Goal: Task Accomplishment & Management: Complete application form

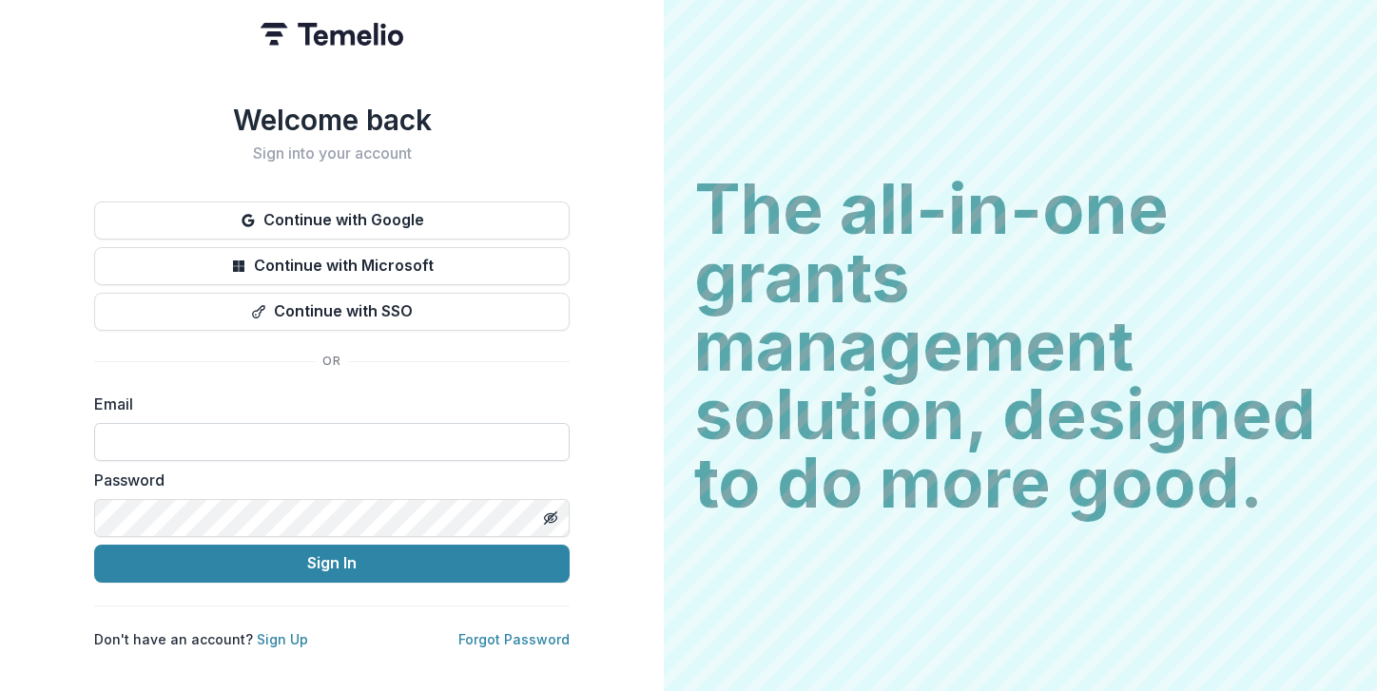
click at [270, 428] on input at bounding box center [331, 442] width 475 height 38
paste input "**********"
click at [547, 511] on icon "Toggle password visibility" at bounding box center [550, 518] width 15 height 15
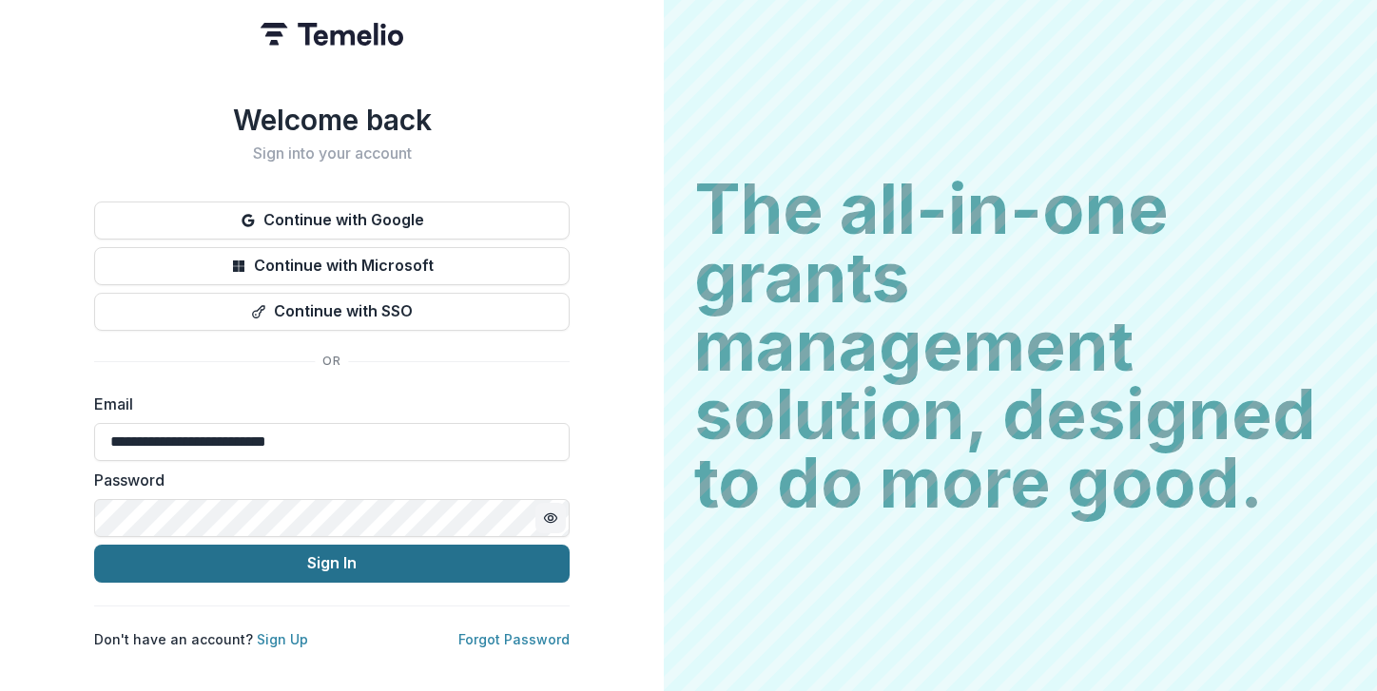
click at [449, 563] on button "Sign In" at bounding box center [331, 564] width 475 height 38
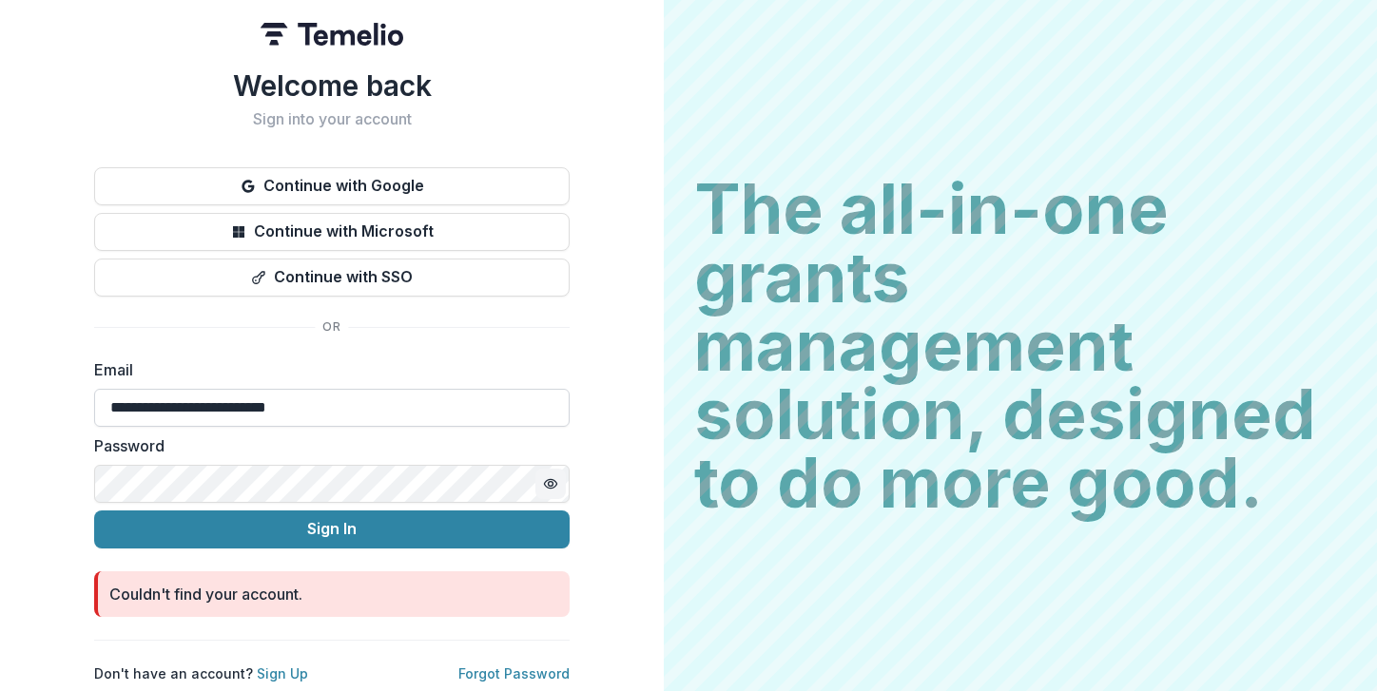
click at [204, 392] on input "**********" at bounding box center [331, 408] width 475 height 38
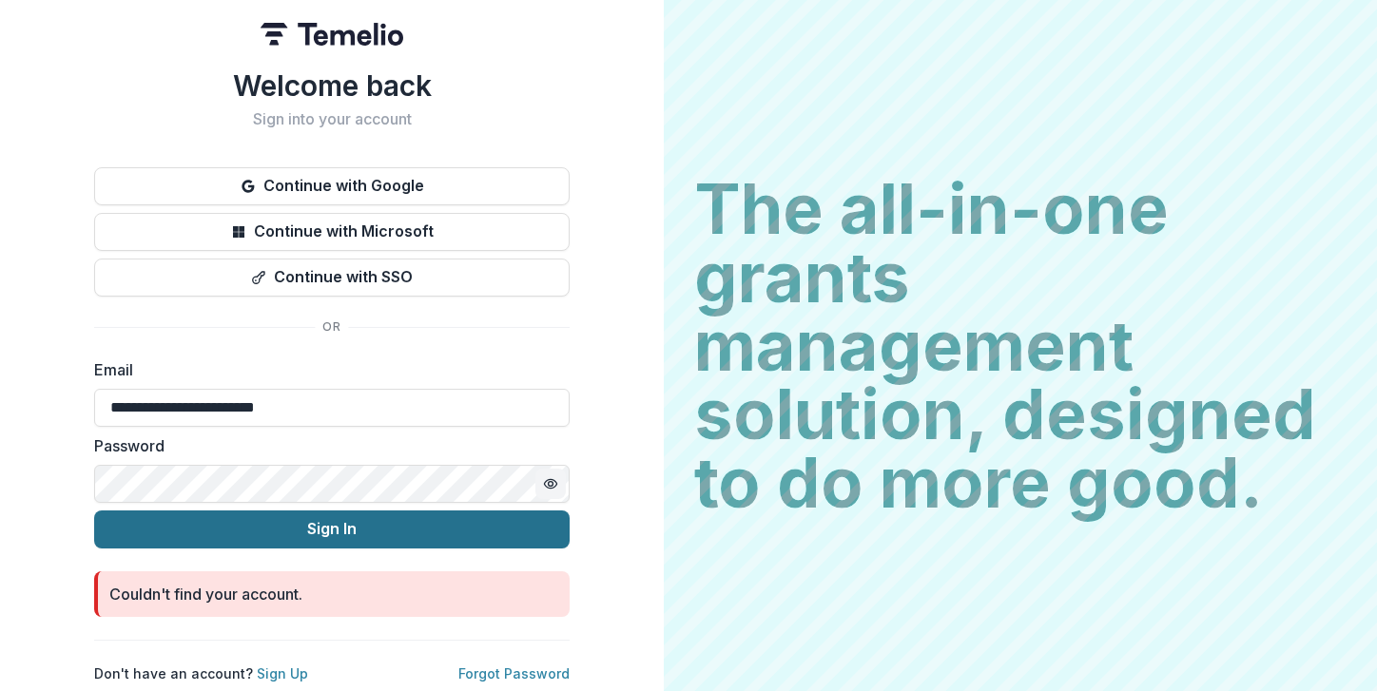
type input "**********"
click at [335, 520] on button "Sign In" at bounding box center [331, 530] width 475 height 38
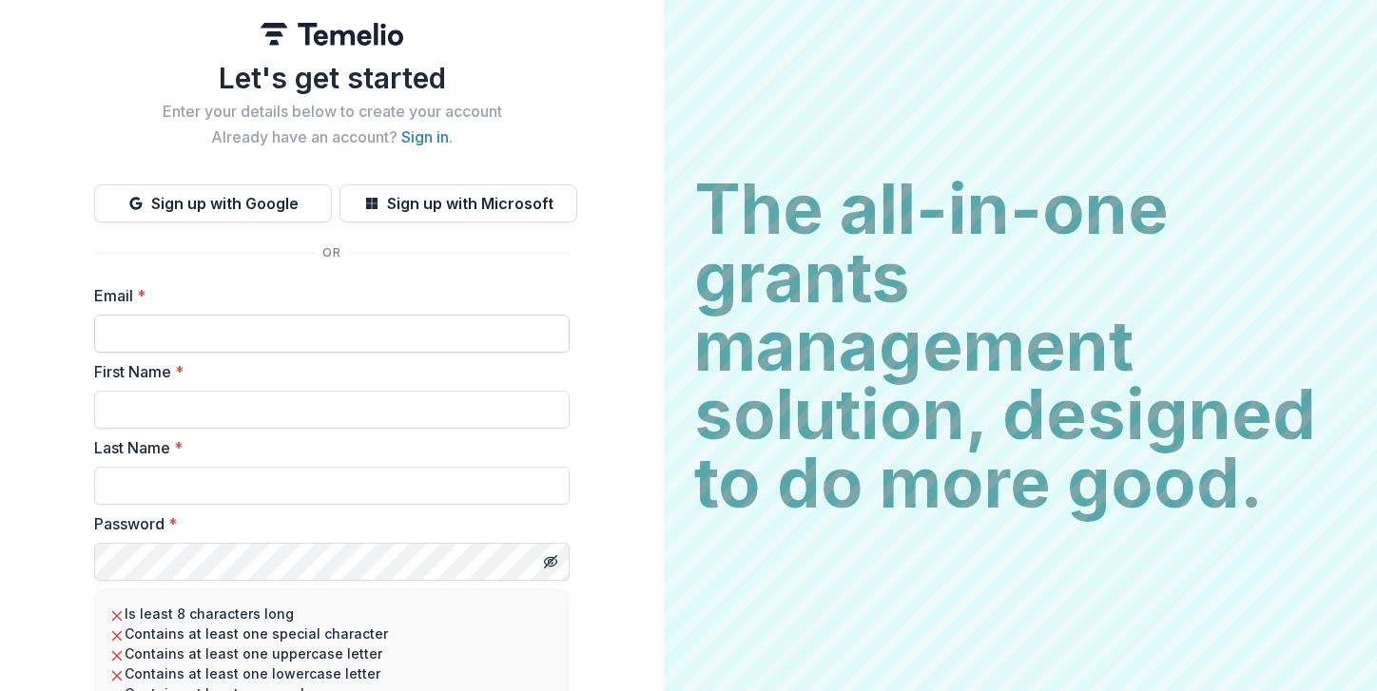
click at [512, 333] on input "Email *" at bounding box center [331, 334] width 475 height 38
paste input "**********"
type input "**********"
click at [274, 409] on input "First Name *" at bounding box center [331, 410] width 475 height 38
type input "*******"
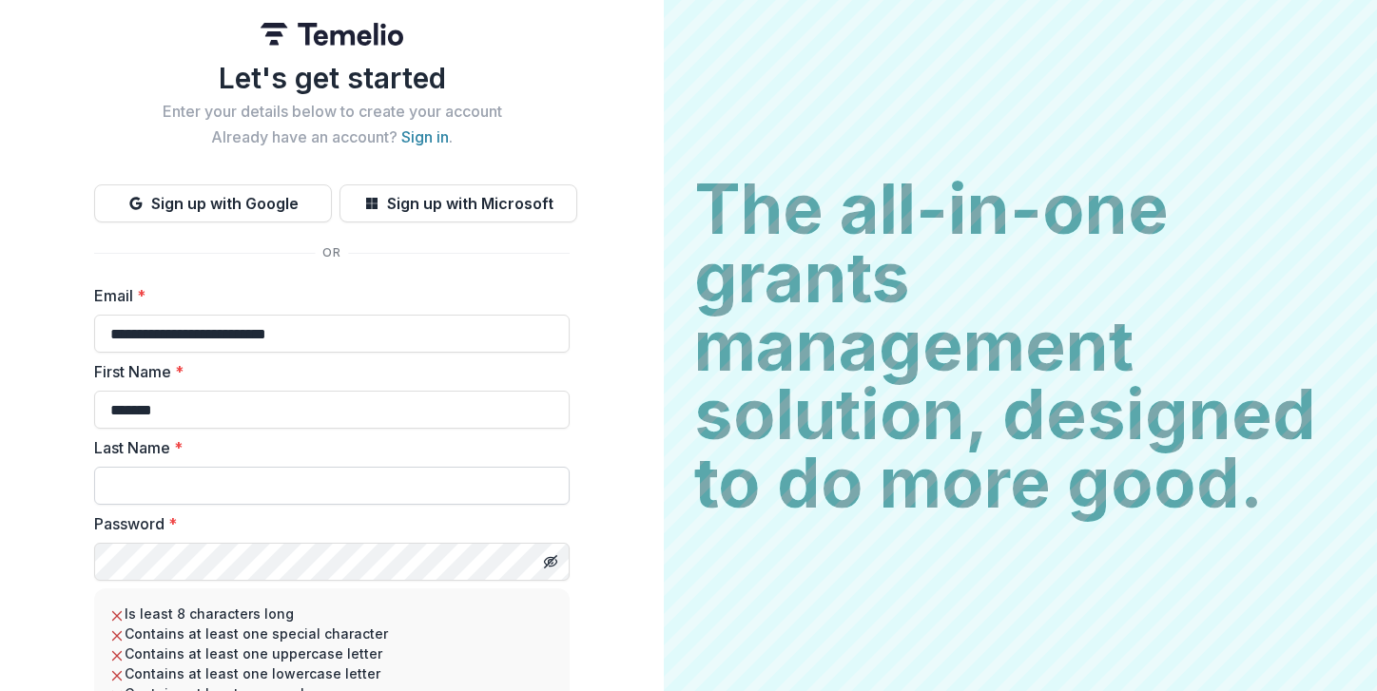
click at [224, 488] on input "Last Name *" at bounding box center [331, 486] width 475 height 38
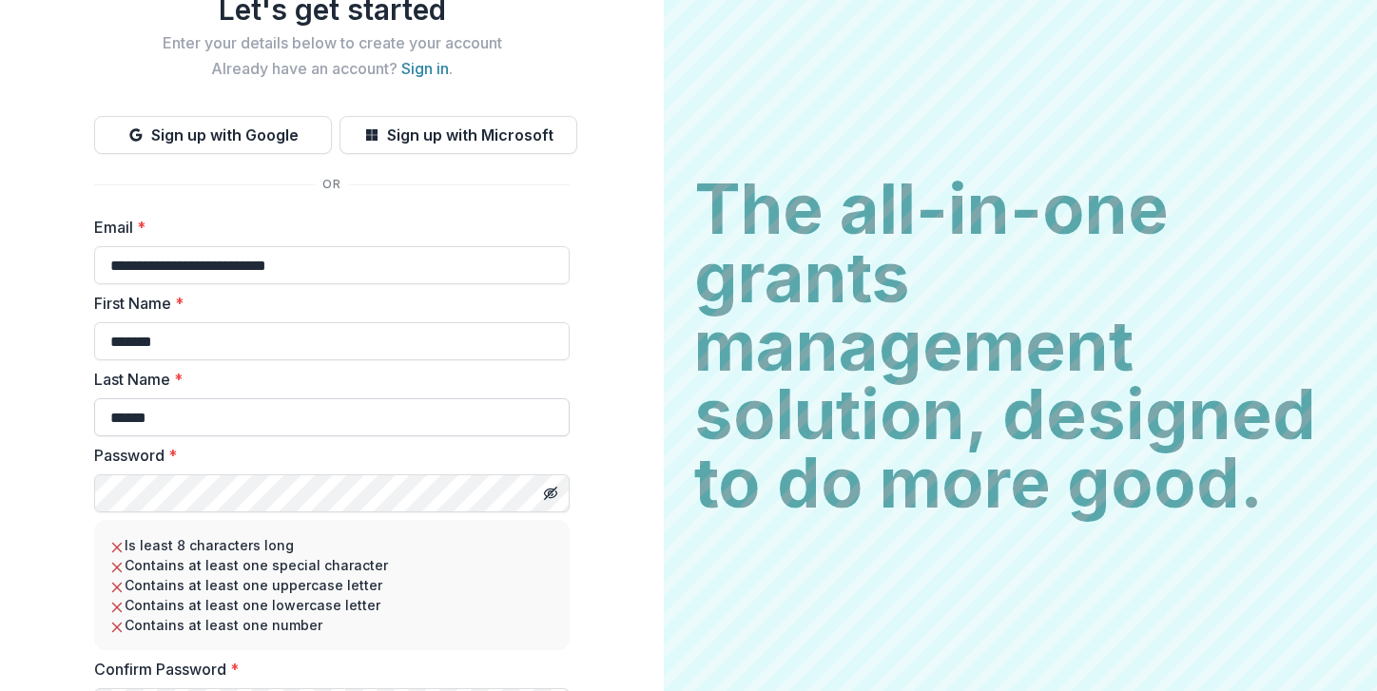
scroll to position [75, 0]
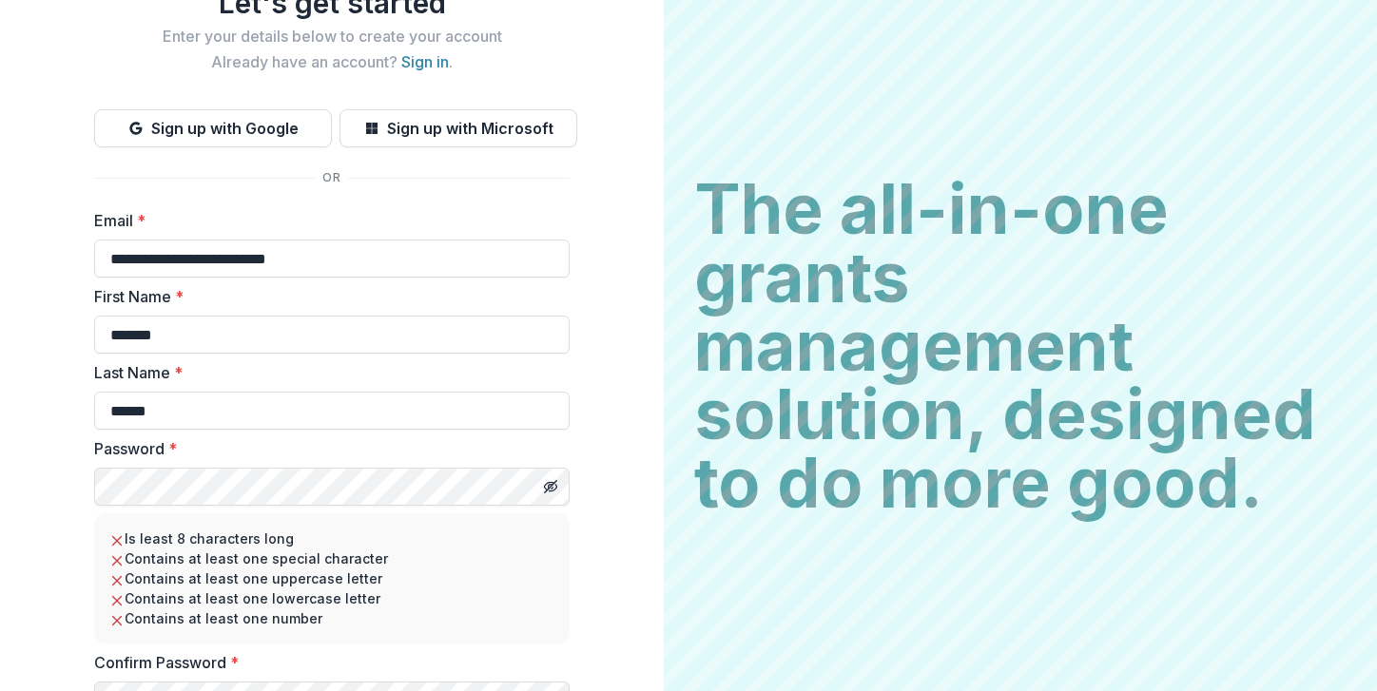
type input "******"
click at [551, 489] on icon "Toggle password visibility" at bounding box center [550, 486] width 15 height 15
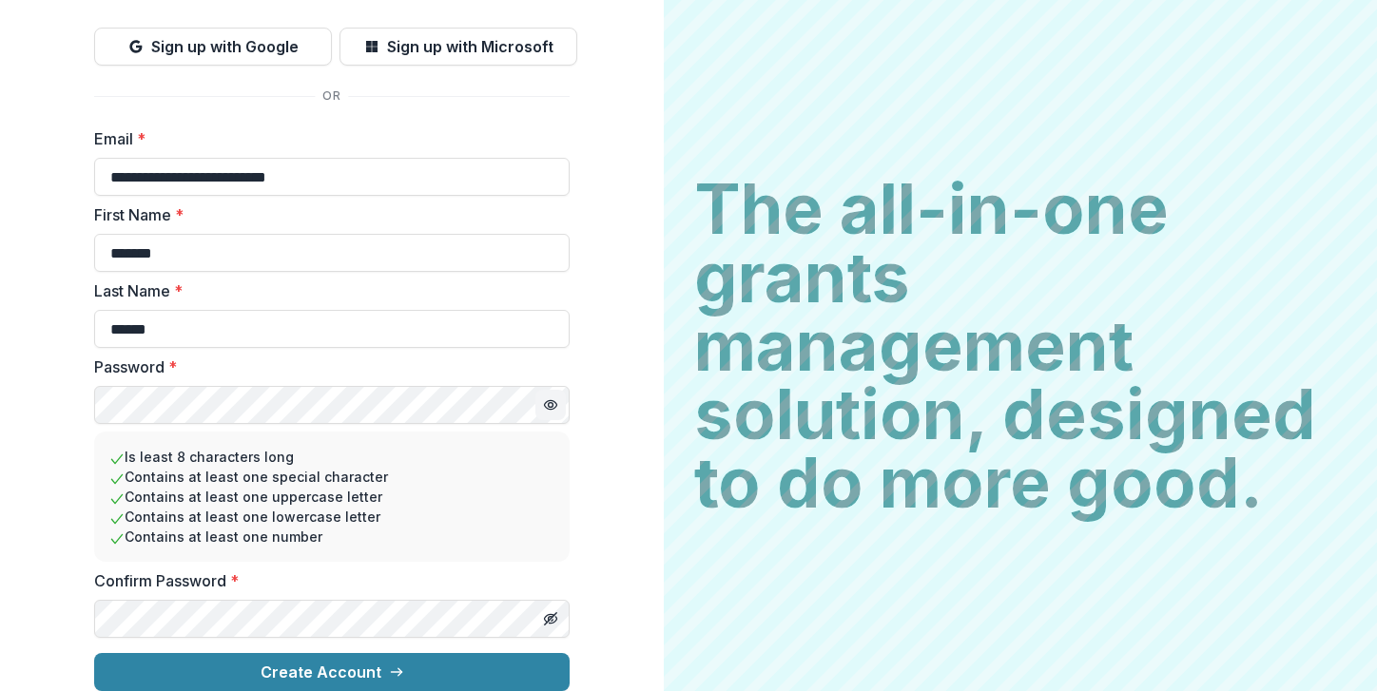
scroll to position [172, 0]
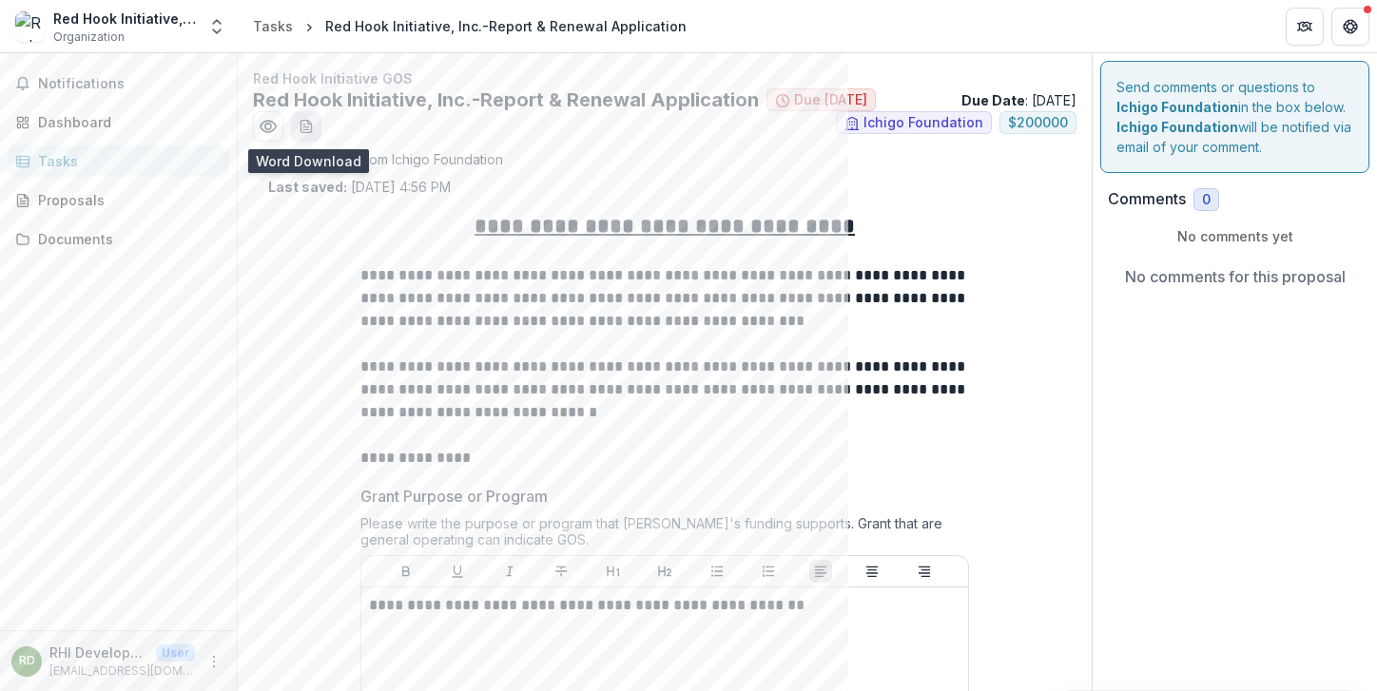
click at [308, 127] on line "download-word-button" at bounding box center [306, 127] width 6 height 0
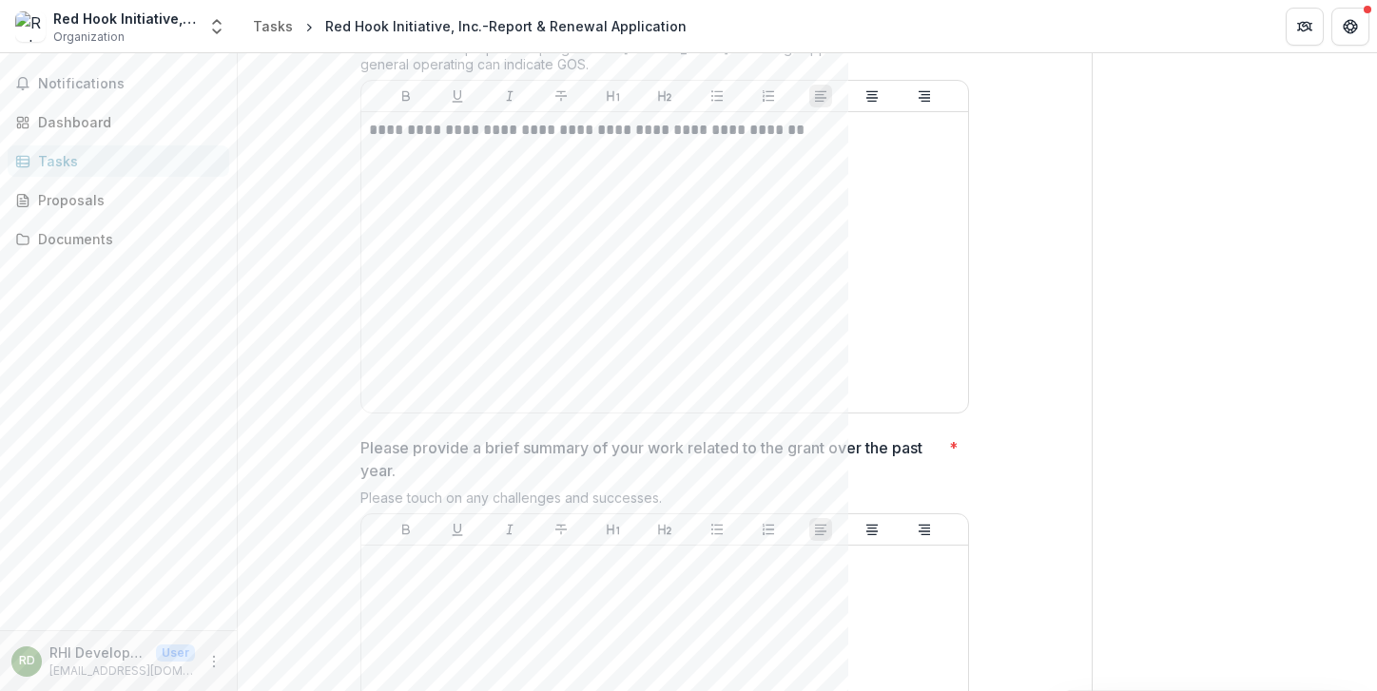
scroll to position [478, 0]
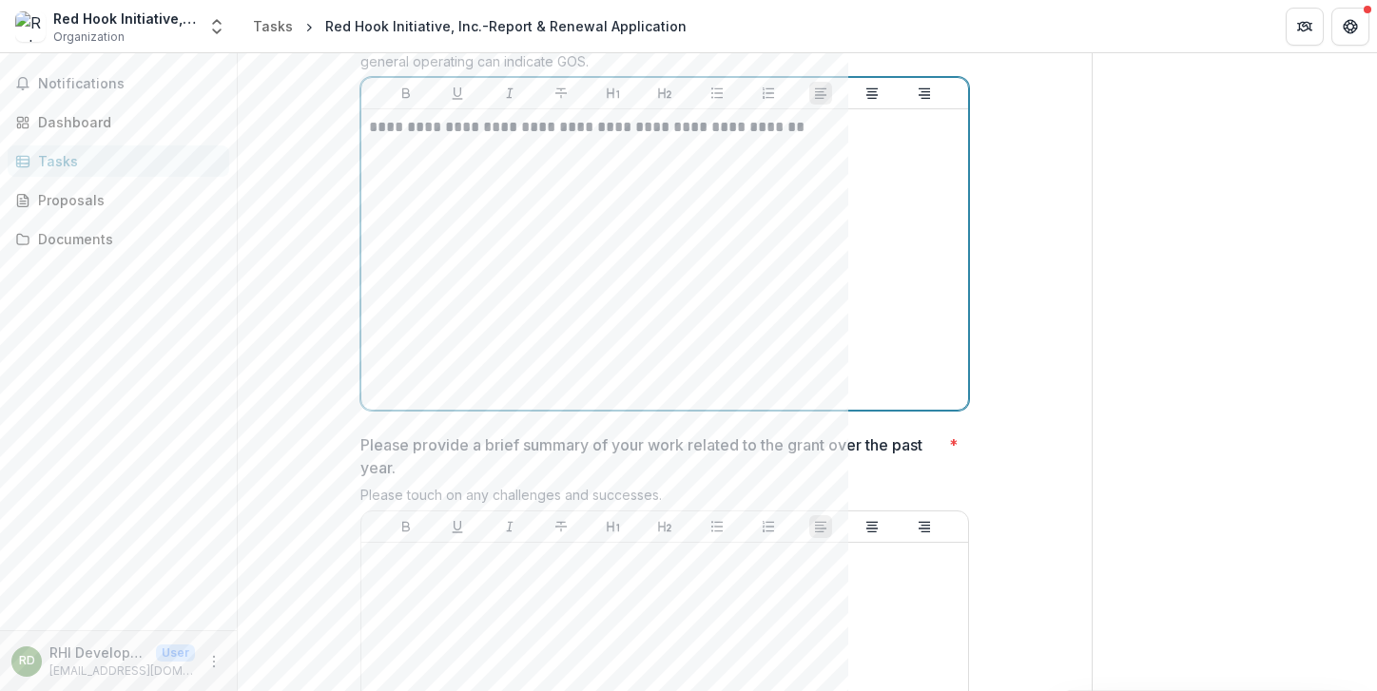
click at [543, 233] on div "**********" at bounding box center [665, 259] width 592 height 285
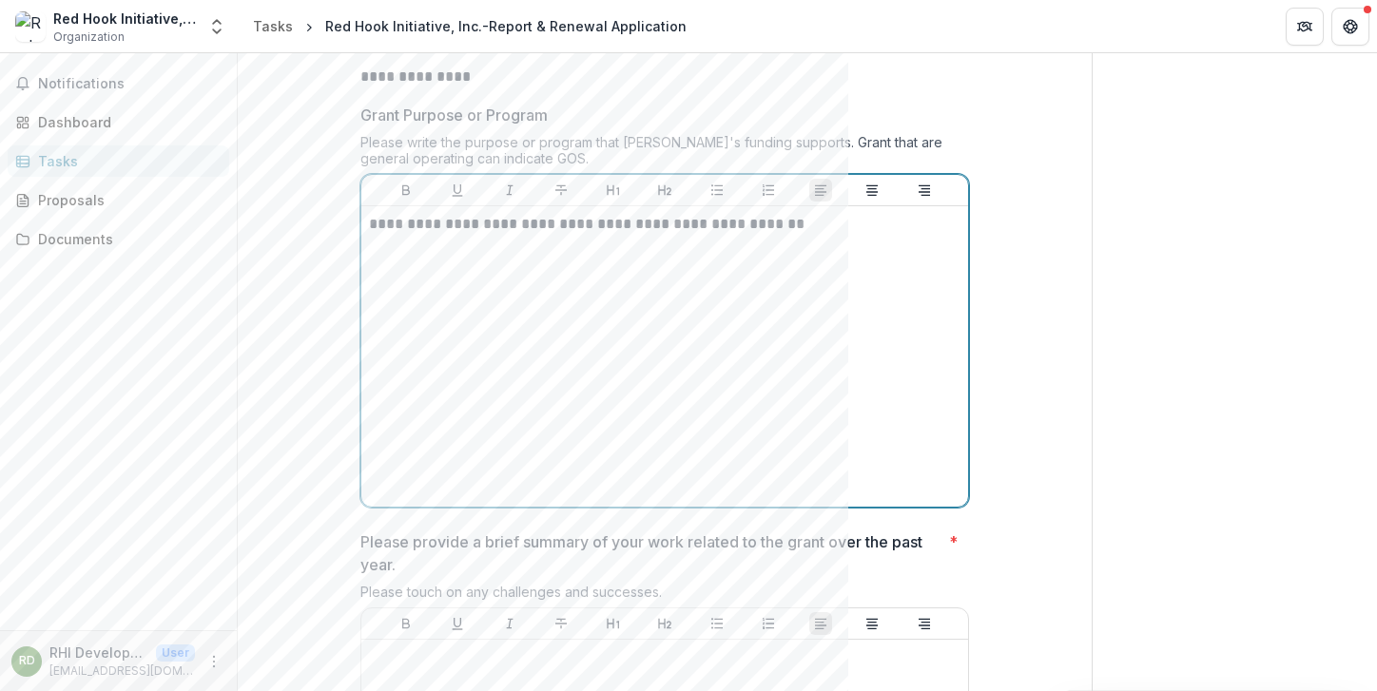
scroll to position [379, 0]
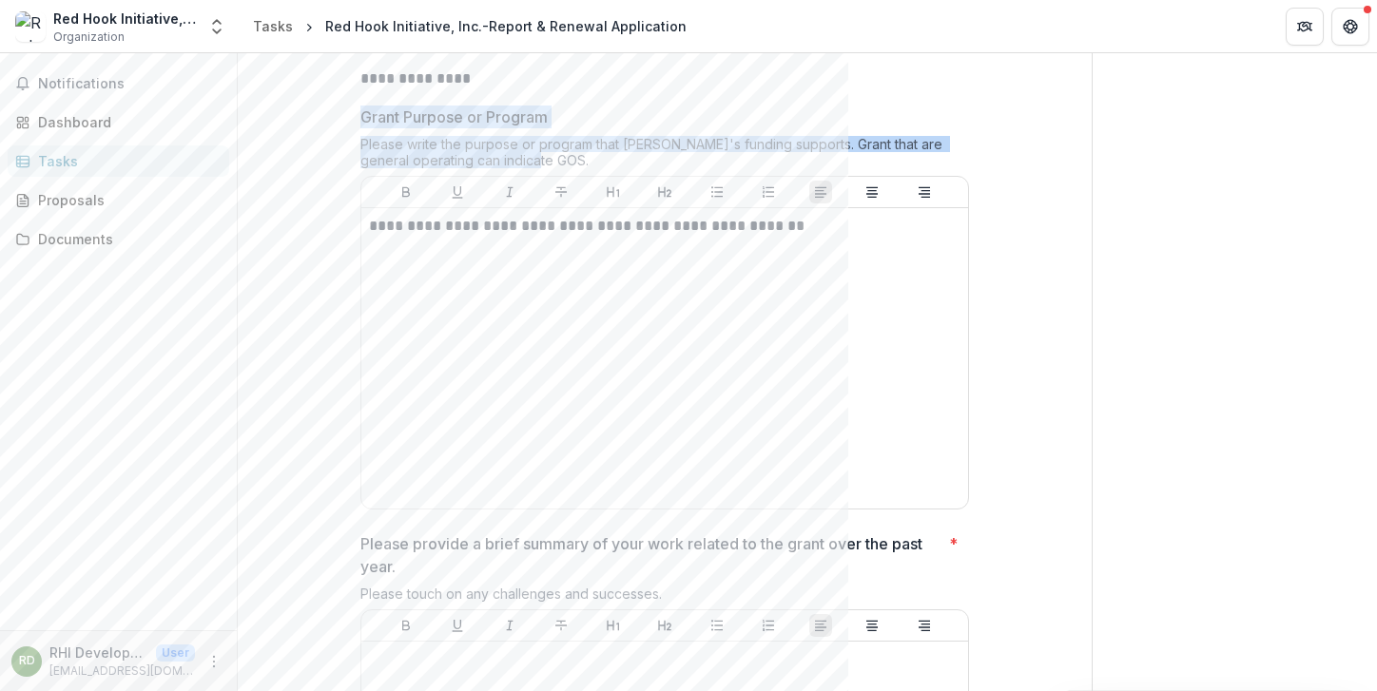
drag, startPoint x: 359, startPoint y: 109, endPoint x: 551, endPoint y: 152, distance: 196.8
click at [551, 152] on div "**********" at bounding box center [664, 312] width 609 height 412
copy div "Grant Purpose or Program Please write the purpose or program that Ichigo's fund…"
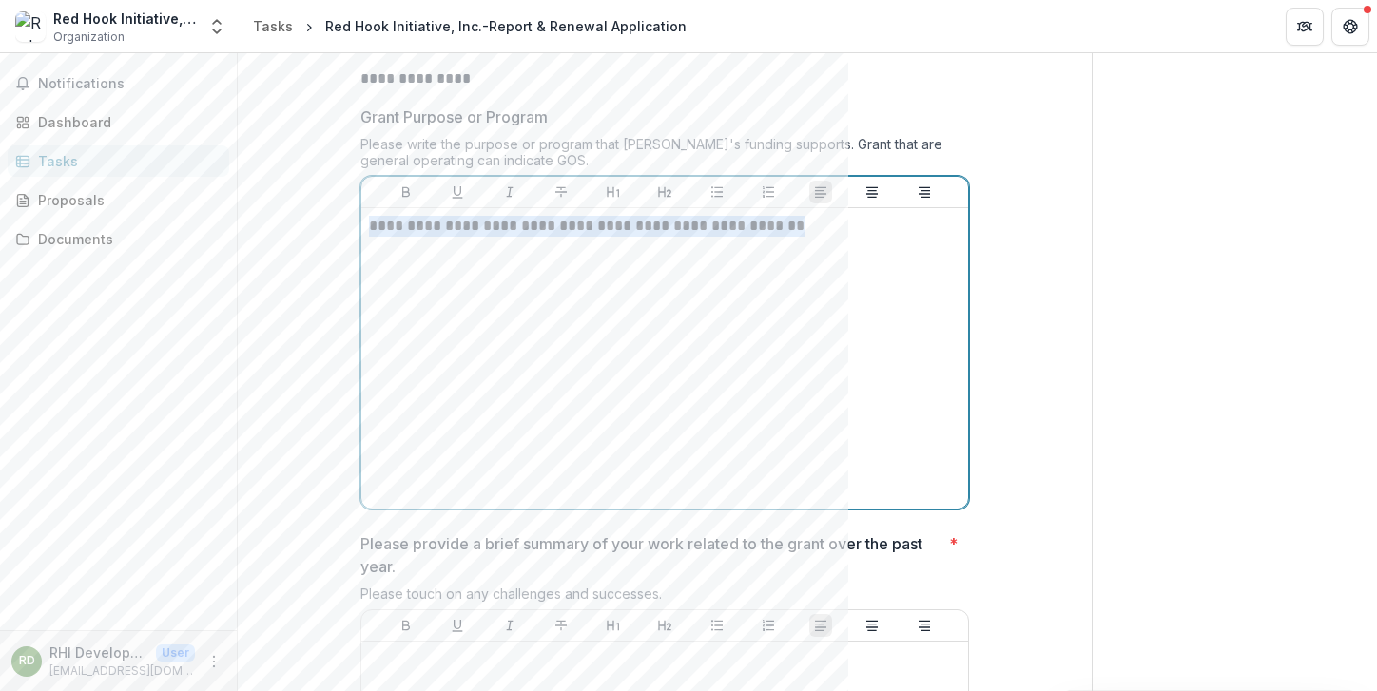
drag, startPoint x: 824, startPoint y: 227, endPoint x: 364, endPoint y: 226, distance: 459.3
click at [364, 226] on div "**********" at bounding box center [664, 358] width 607 height 301
copy p "**********"
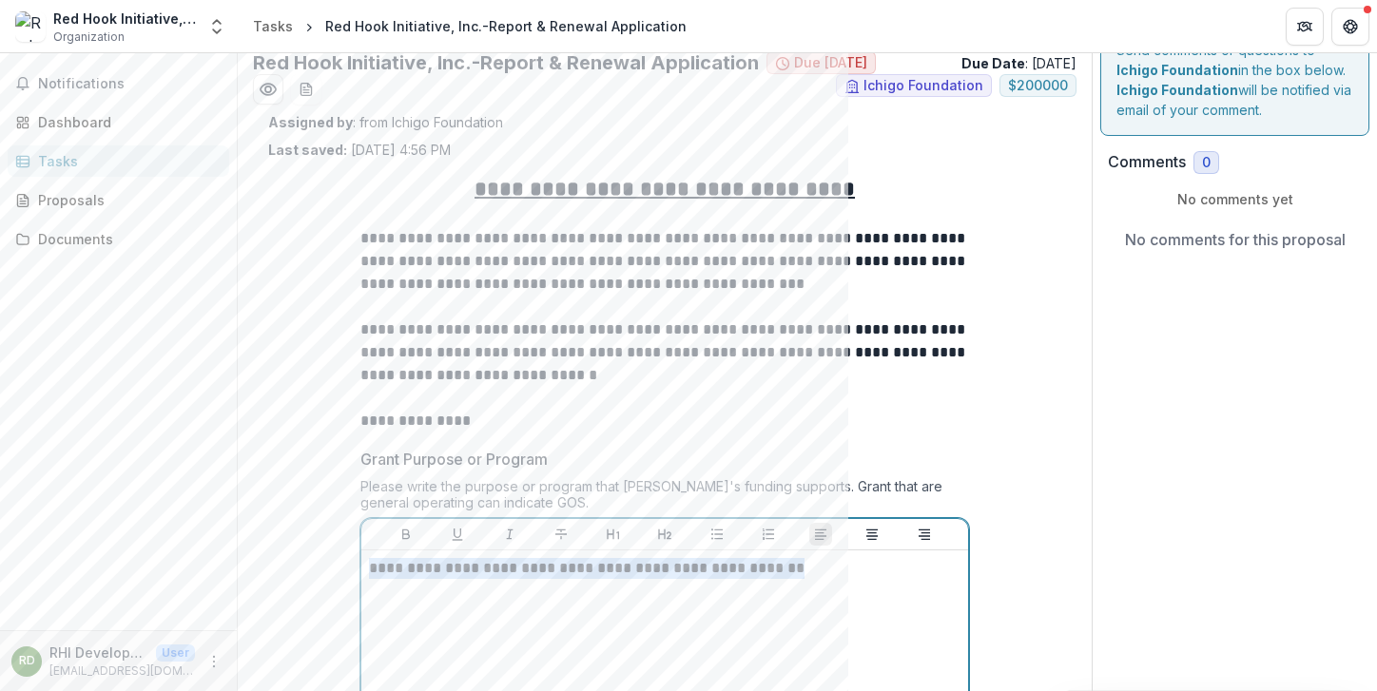
scroll to position [33, 0]
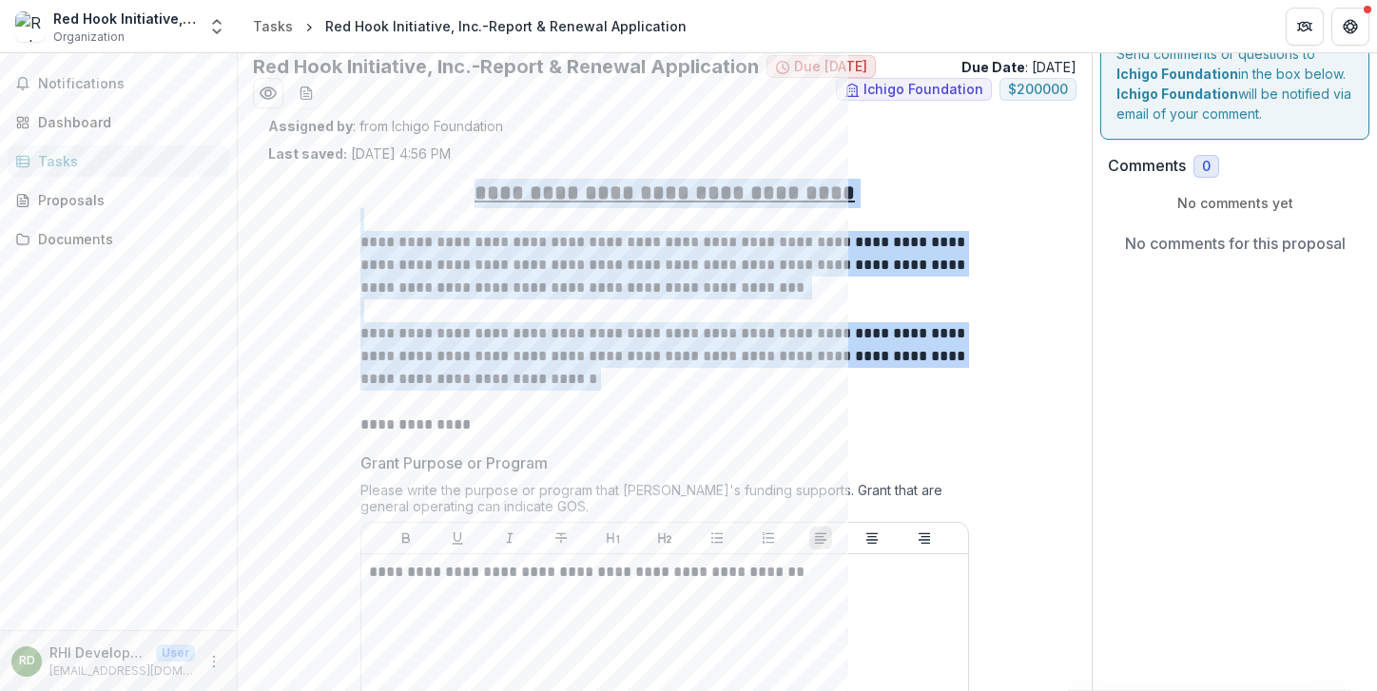
drag, startPoint x: 475, startPoint y: 192, endPoint x: 592, endPoint y: 390, distance: 230.3
click at [592, 390] on div "**********" at bounding box center [664, 308] width 609 height 258
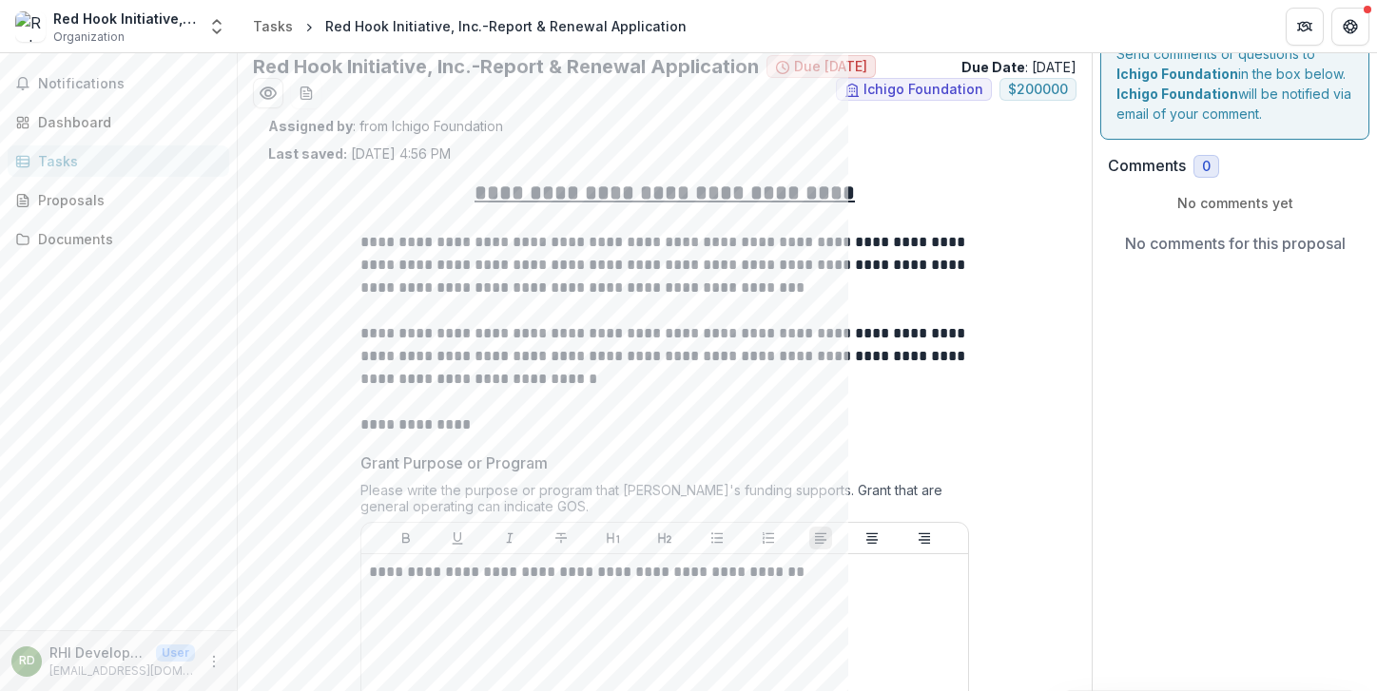
click at [599, 145] on div "Assigned by : from Ichigo Foundation Last saved: Apr 29, 2025, 4:56 PM" at bounding box center [664, 140] width 793 height 48
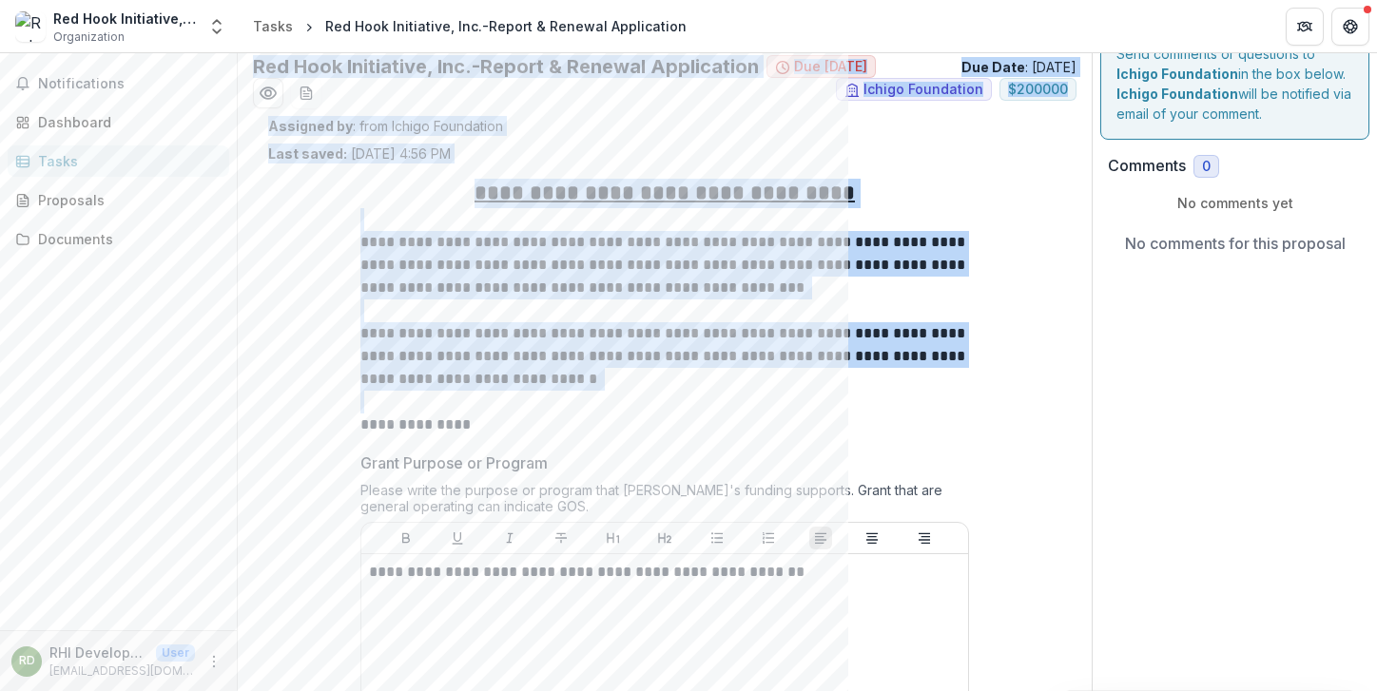
drag, startPoint x: 256, startPoint y: 69, endPoint x: 586, endPoint y: 409, distance: 473.5
copy div "**********"
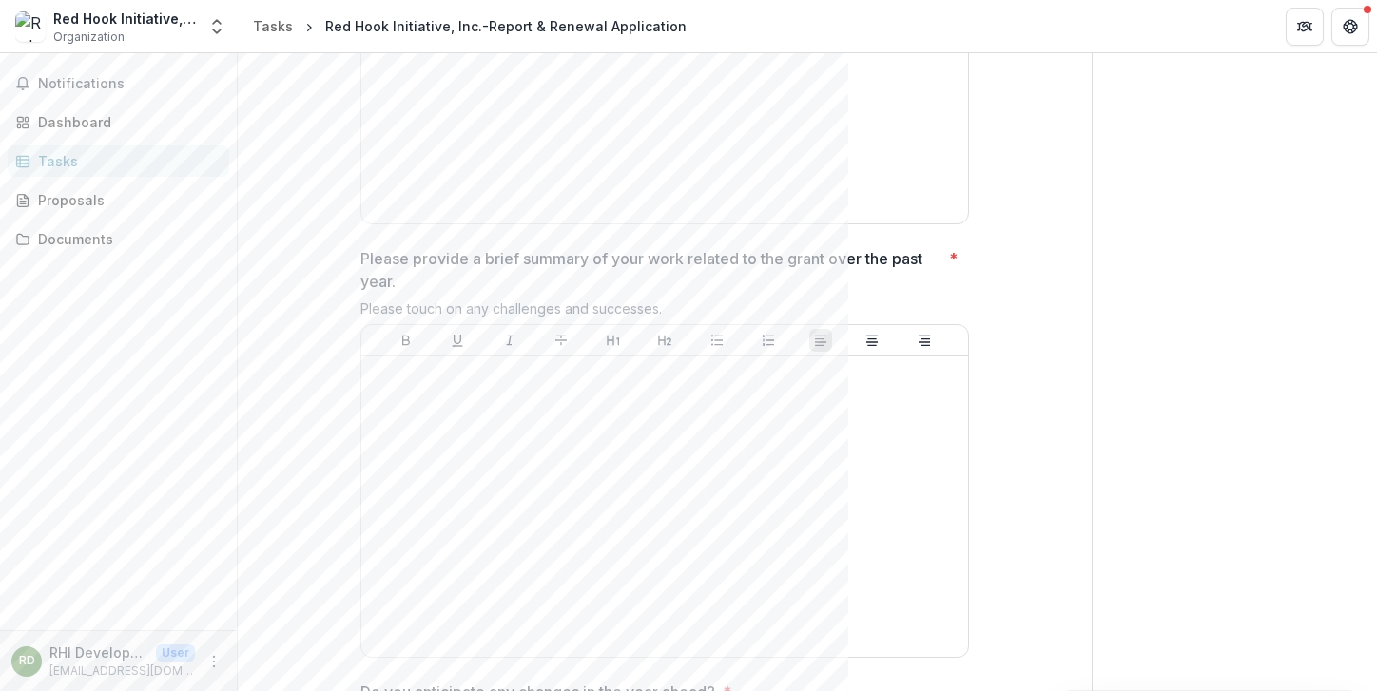
scroll to position [674, 0]
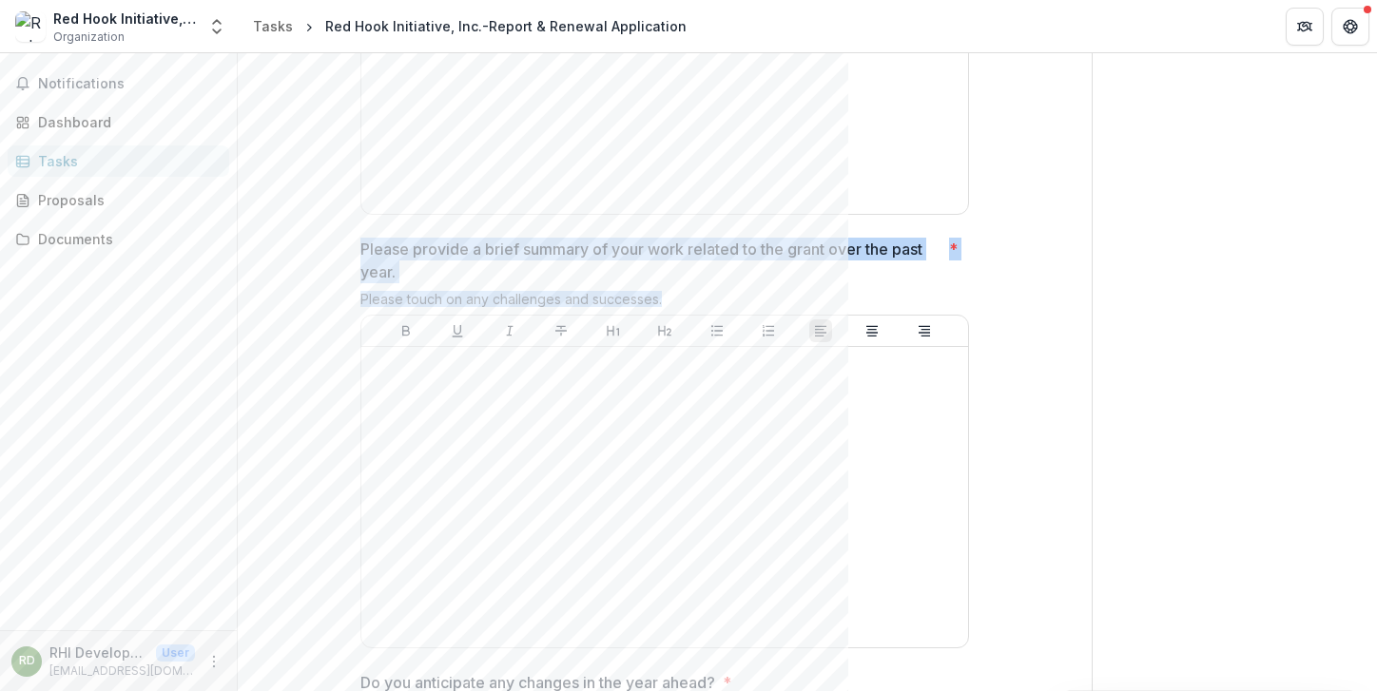
drag, startPoint x: 359, startPoint y: 243, endPoint x: 669, endPoint y: 301, distance: 315.4
click at [669, 301] on div "Please provide a brief summary of your work related to the grant over the past …" at bounding box center [664, 447] width 609 height 418
copy div "Please provide a brief summary of your work related to the grant over the past …"
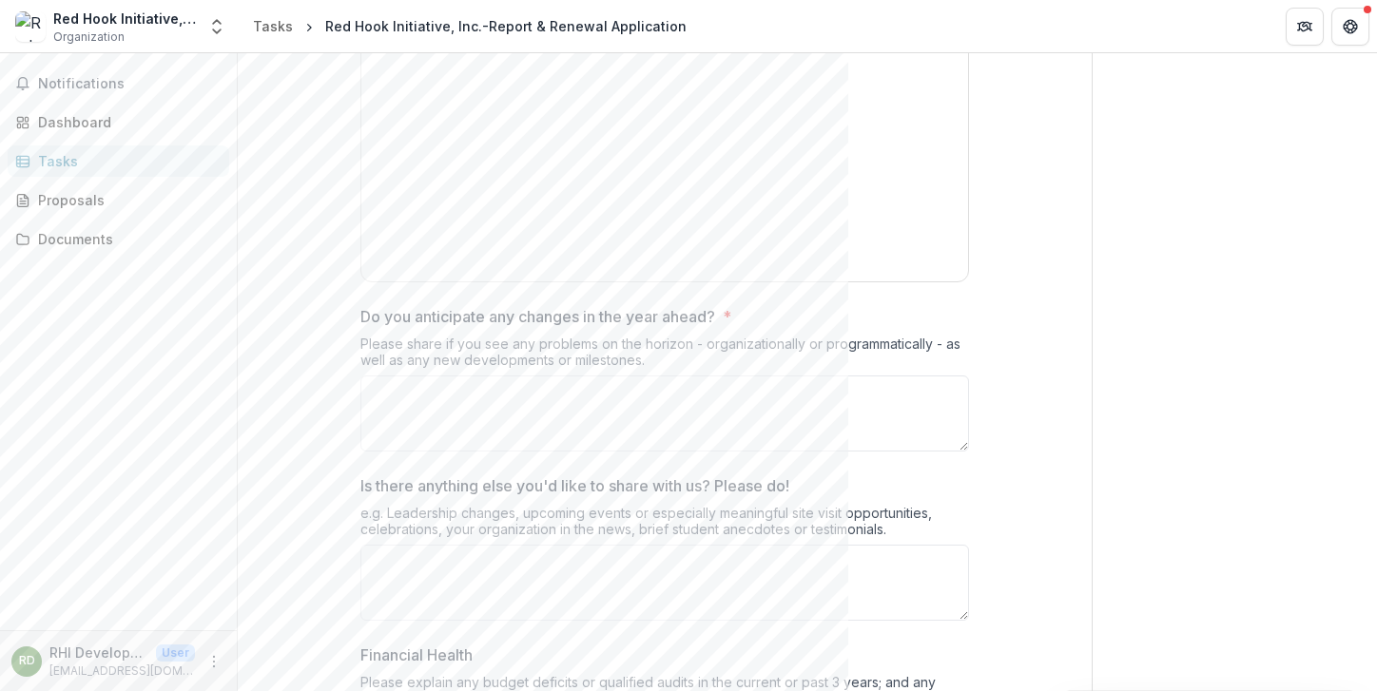
scroll to position [1043, 0]
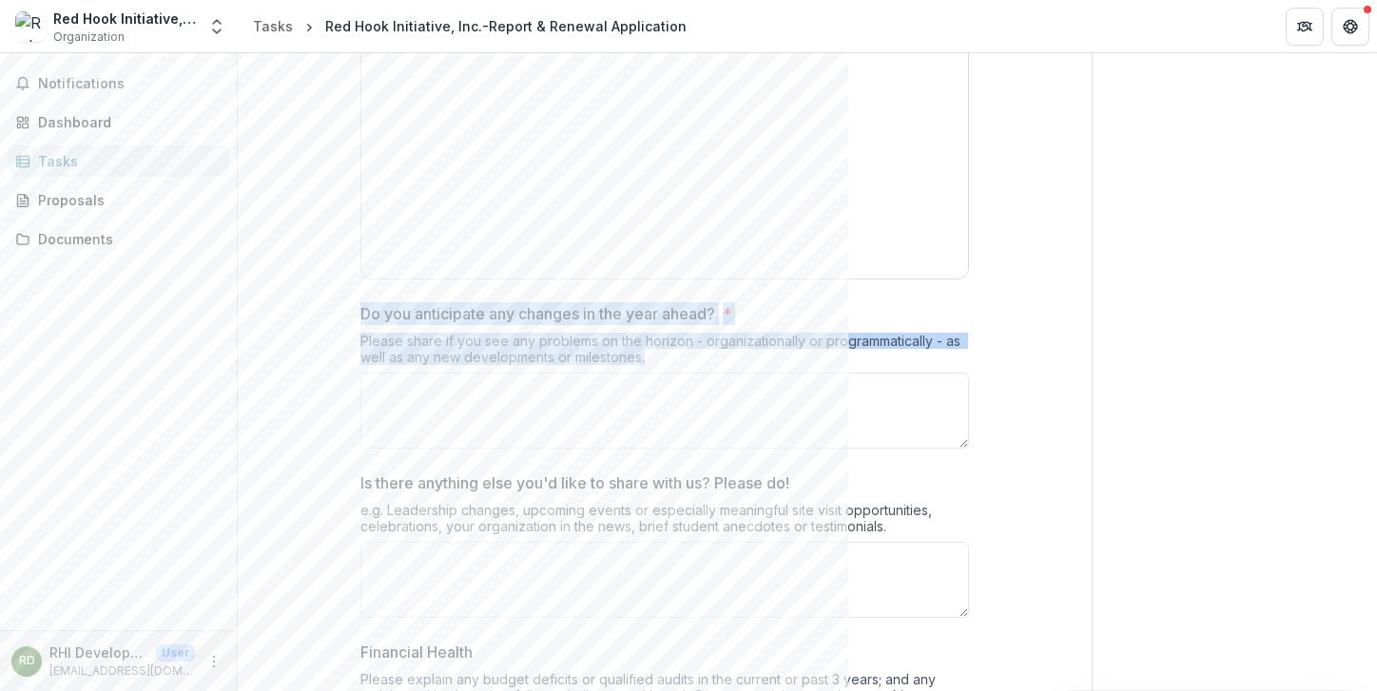
drag, startPoint x: 357, startPoint y: 306, endPoint x: 661, endPoint y: 359, distance: 308.9
click at [661, 359] on div "Do you anticipate any changes in the year ahead? * Please share if you see any …" at bounding box center [664, 379] width 609 height 154
copy div "Do you anticipate any changes in the year ahead? * Please share if you see any …"
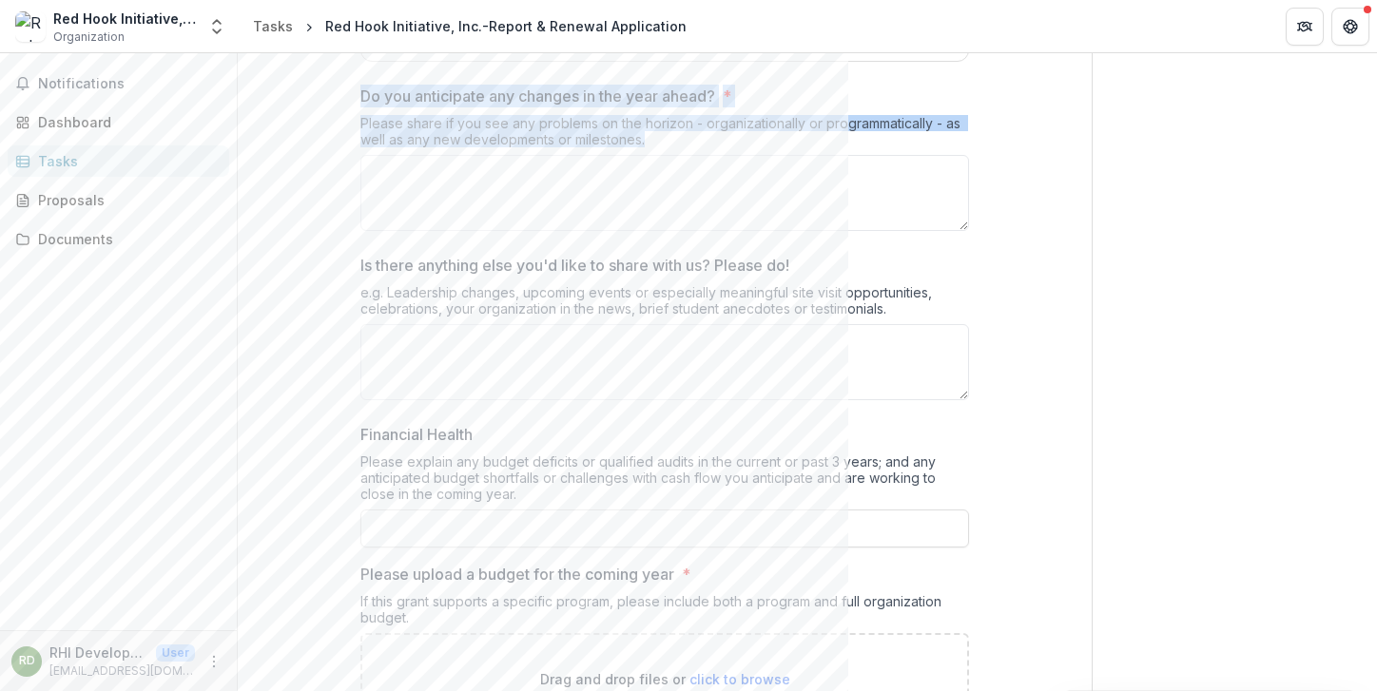
scroll to position [1283, 0]
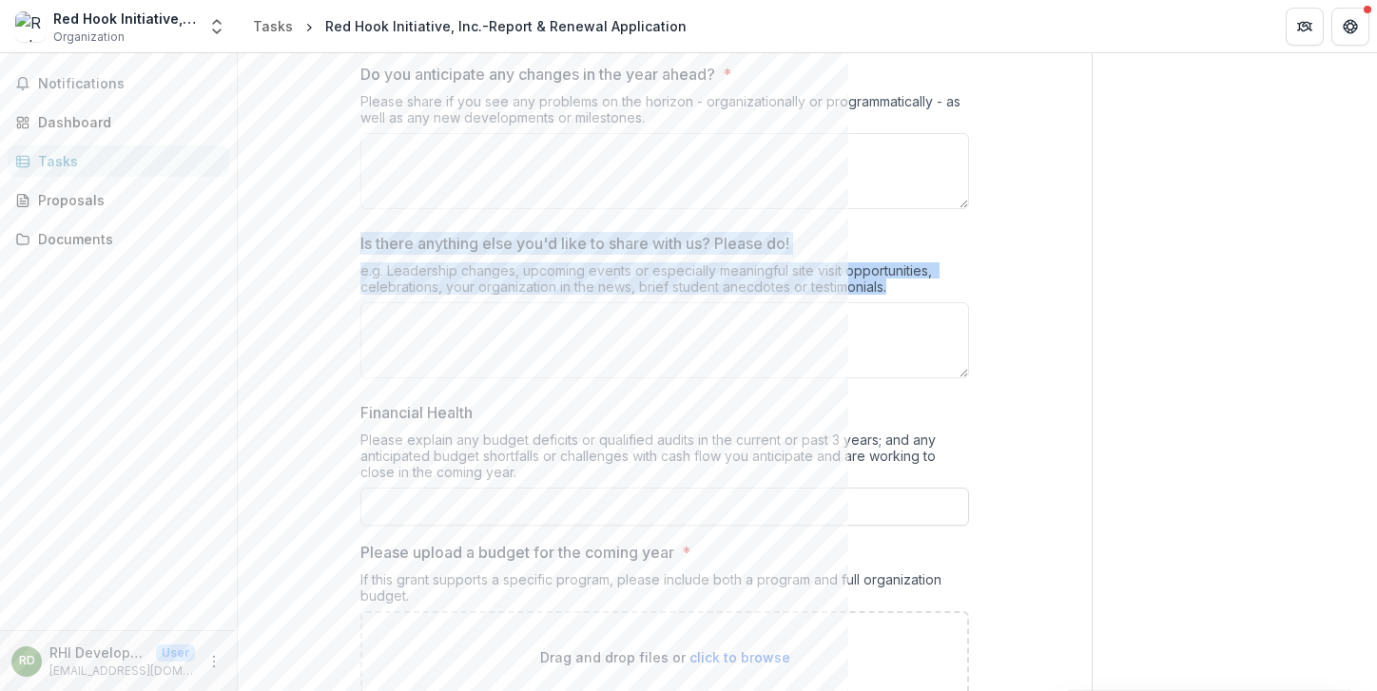
drag, startPoint x: 897, startPoint y: 287, endPoint x: 786, endPoint y: 223, distance: 127.9
copy div "Is there anything else you'd like to share with us? Please do! e.g. Leadership …"
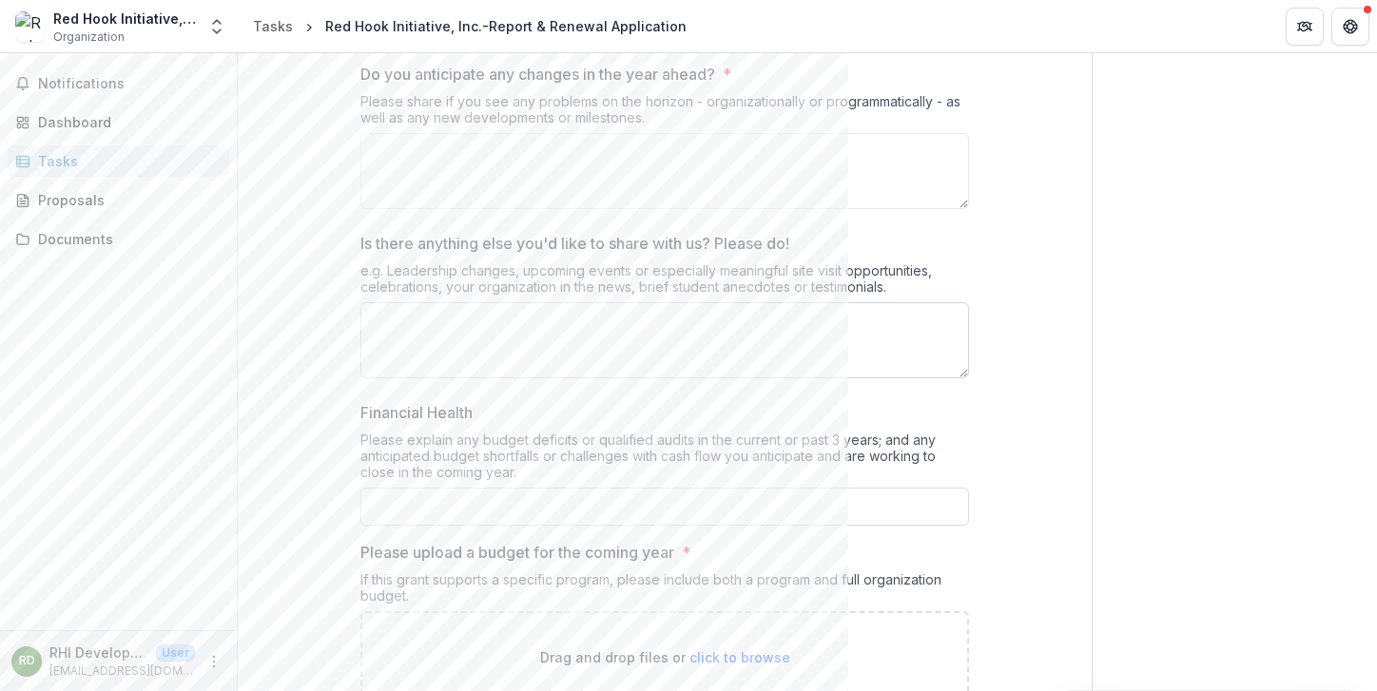
click at [569, 312] on textarea "Is there anything else you'd like to share with us? Please do!" at bounding box center [664, 340] width 609 height 76
click at [591, 510] on input "Financial Health" at bounding box center [664, 507] width 609 height 38
click at [541, 323] on textarea "****" at bounding box center [664, 340] width 609 height 76
type textarea "*"
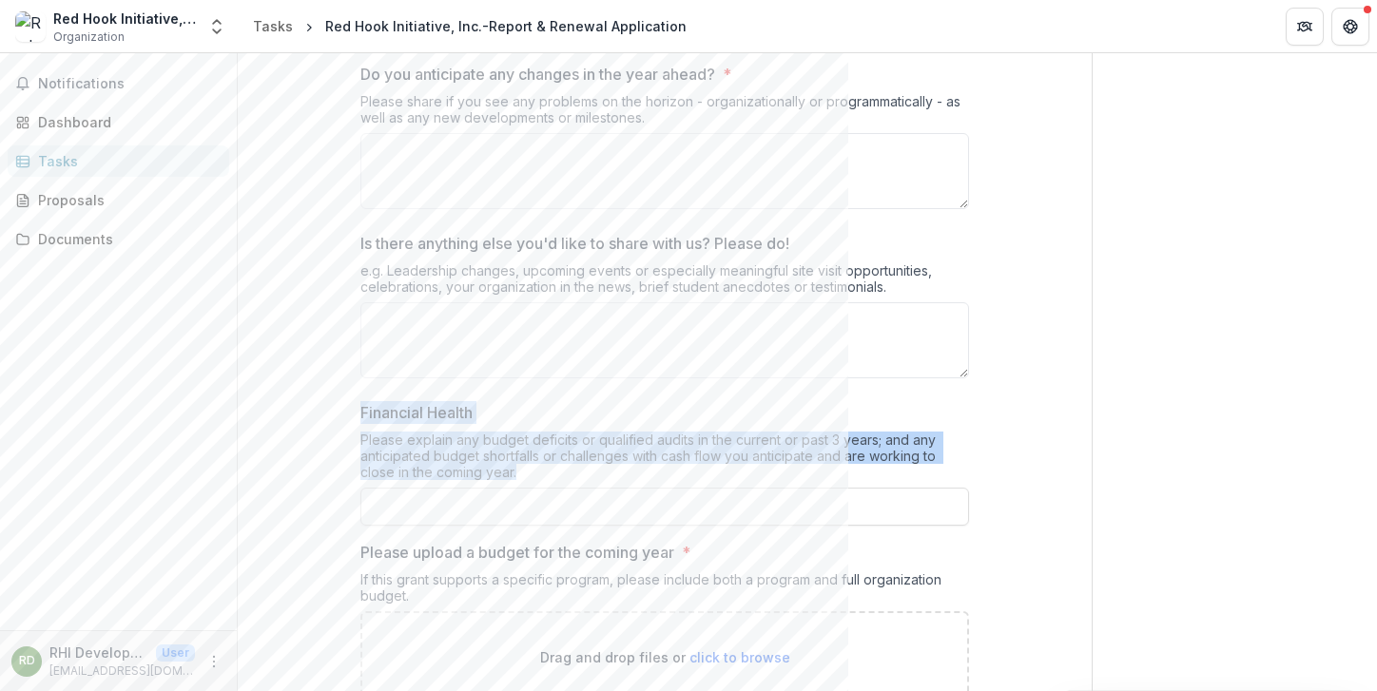
drag, startPoint x: 359, startPoint y: 407, endPoint x: 537, endPoint y: 469, distance: 189.2
click at [537, 471] on div "Financial Health Please explain any budget deficits or qualified audits in the …" at bounding box center [664, 463] width 609 height 125
copy div "Financial Health Please explain any budget deficits or qualified audits in the …"
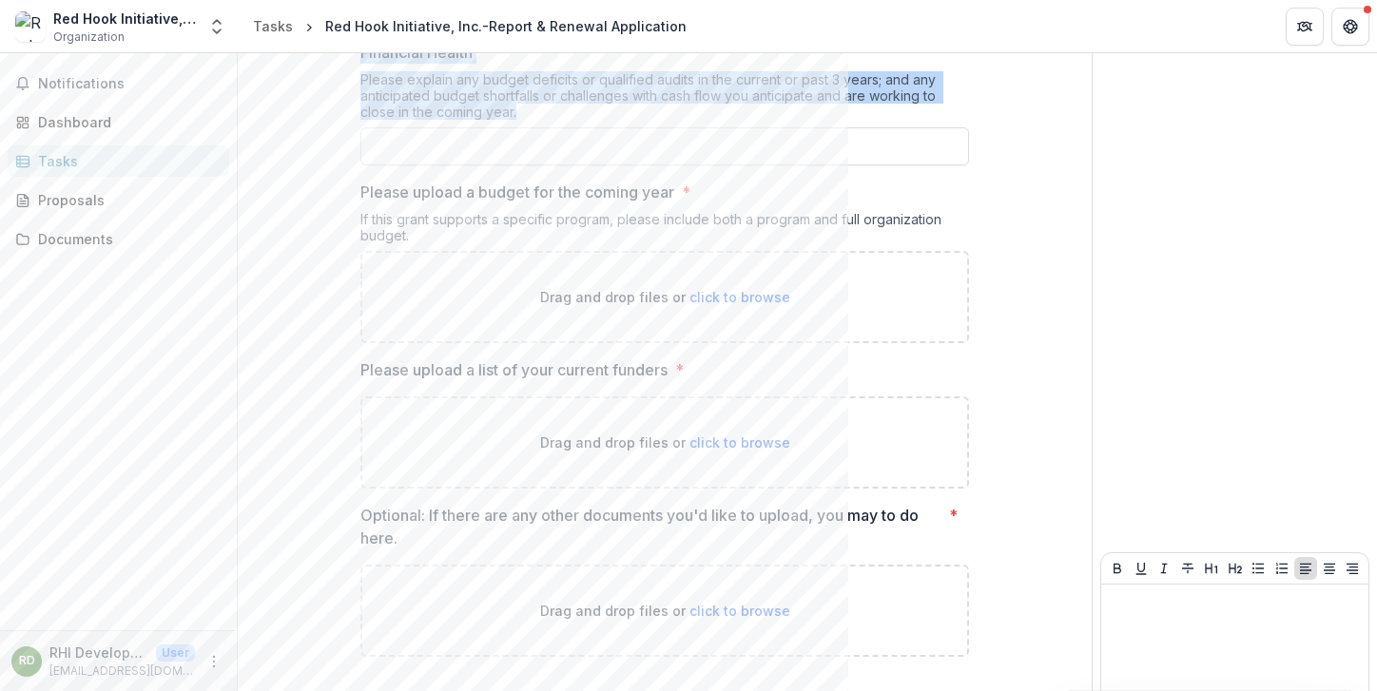
scroll to position [1652, 0]
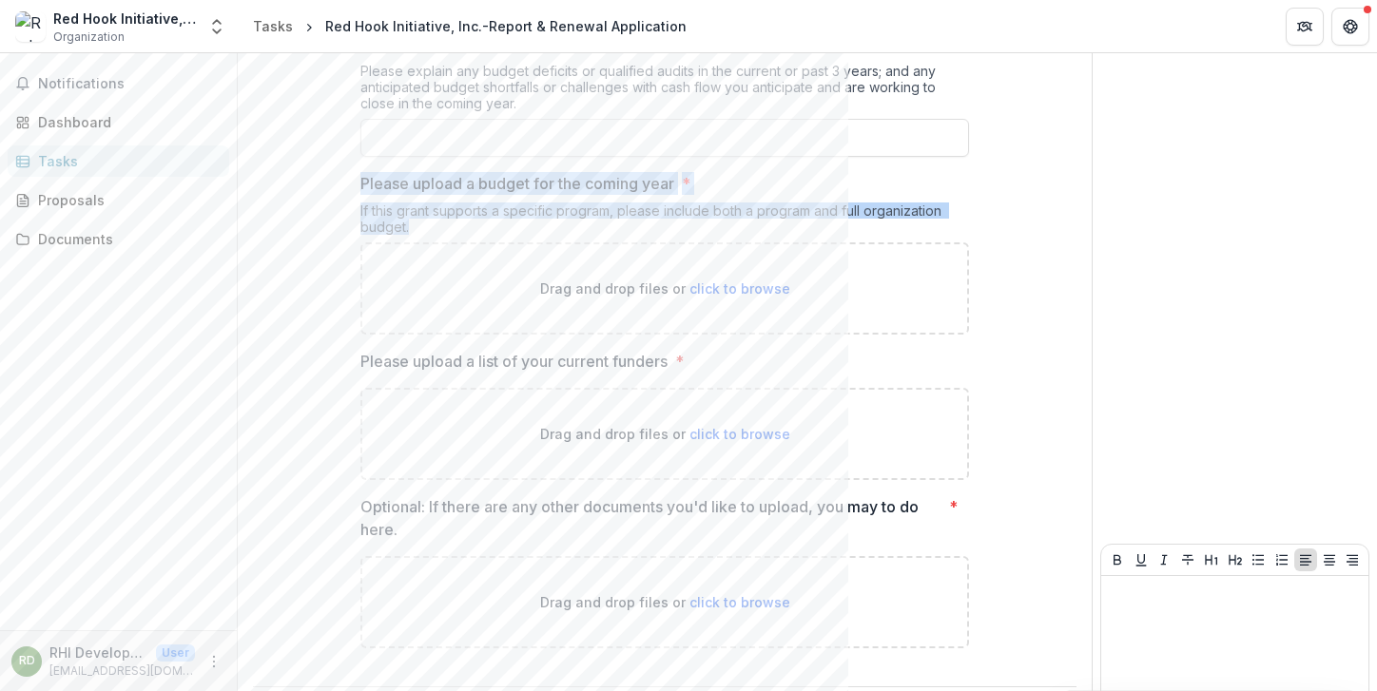
drag, startPoint x: 358, startPoint y: 180, endPoint x: 419, endPoint y: 222, distance: 74.6
click at [419, 222] on div "Please upload a budget for the coming year * If this grant supports a specific …" at bounding box center [664, 253] width 609 height 163
copy div "Please upload a budget for the coming year * If this grant supports a specific …"
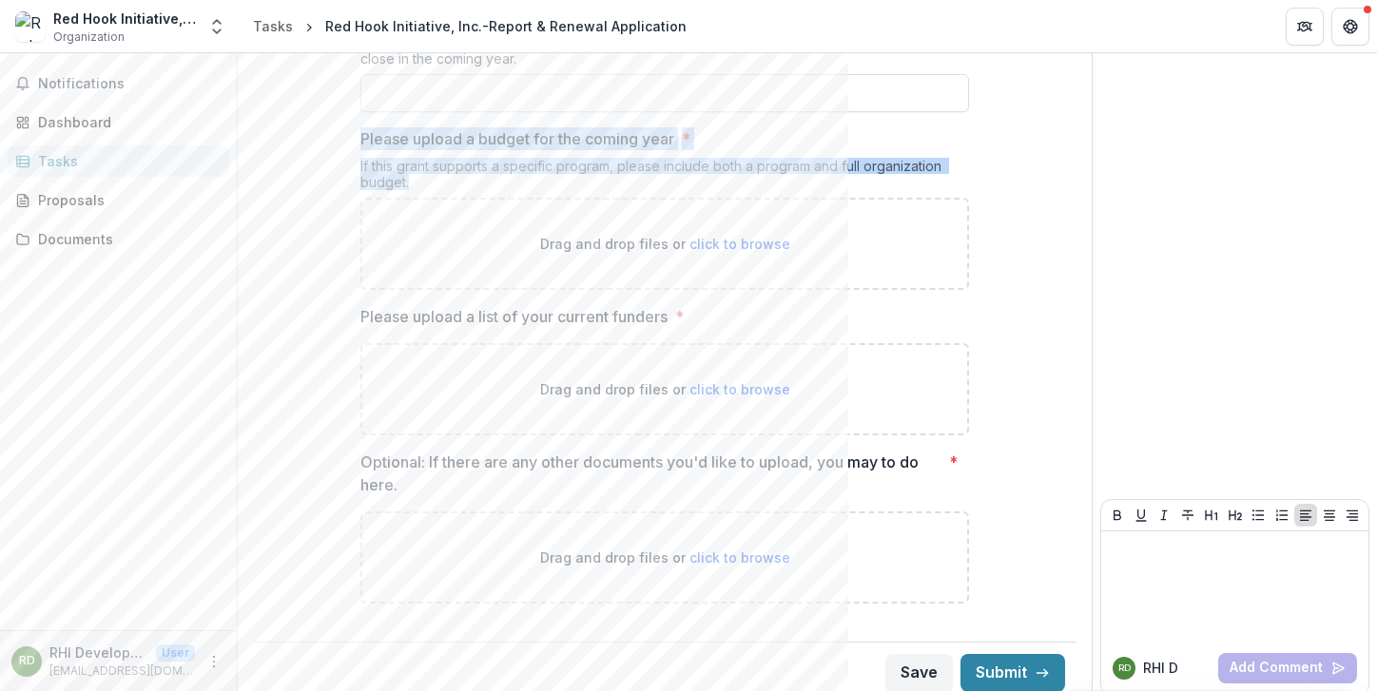
scroll to position [1709, 0]
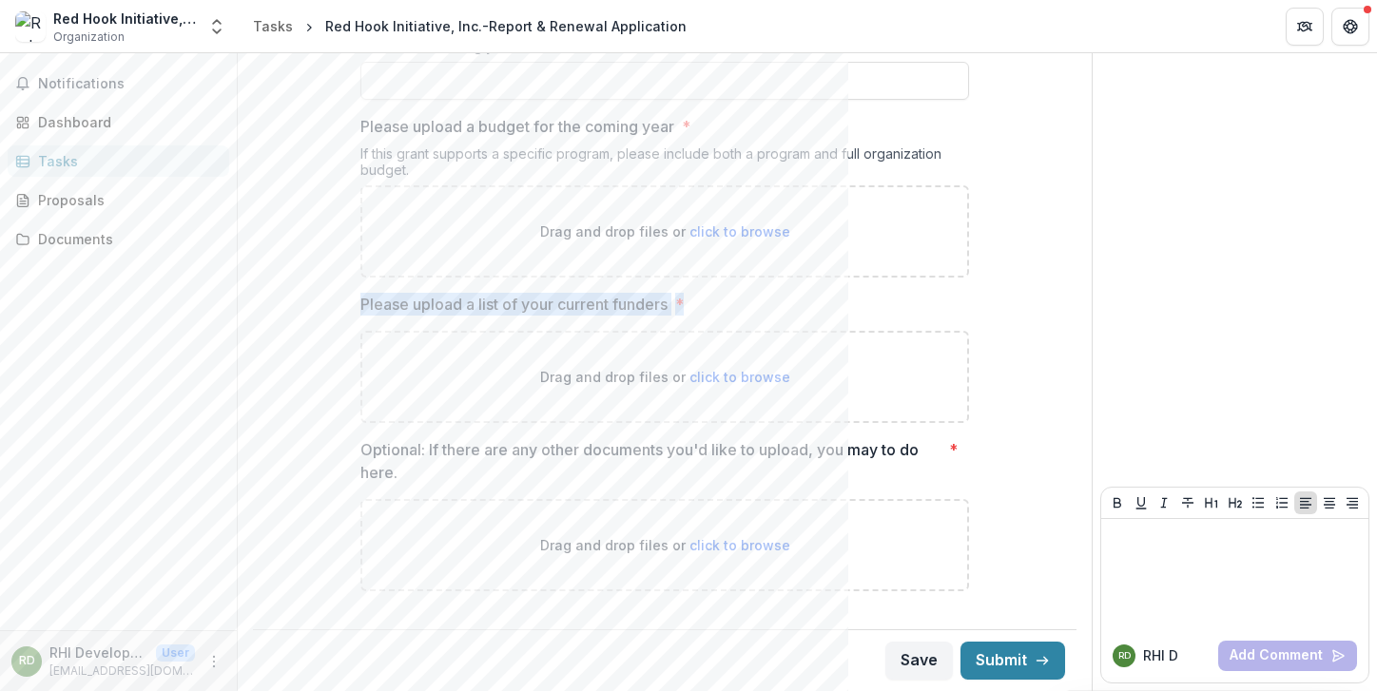
drag, startPoint x: 712, startPoint y: 311, endPoint x: 345, endPoint y: 300, distance: 367.3
copy label "Please upload a list of your current funders *"
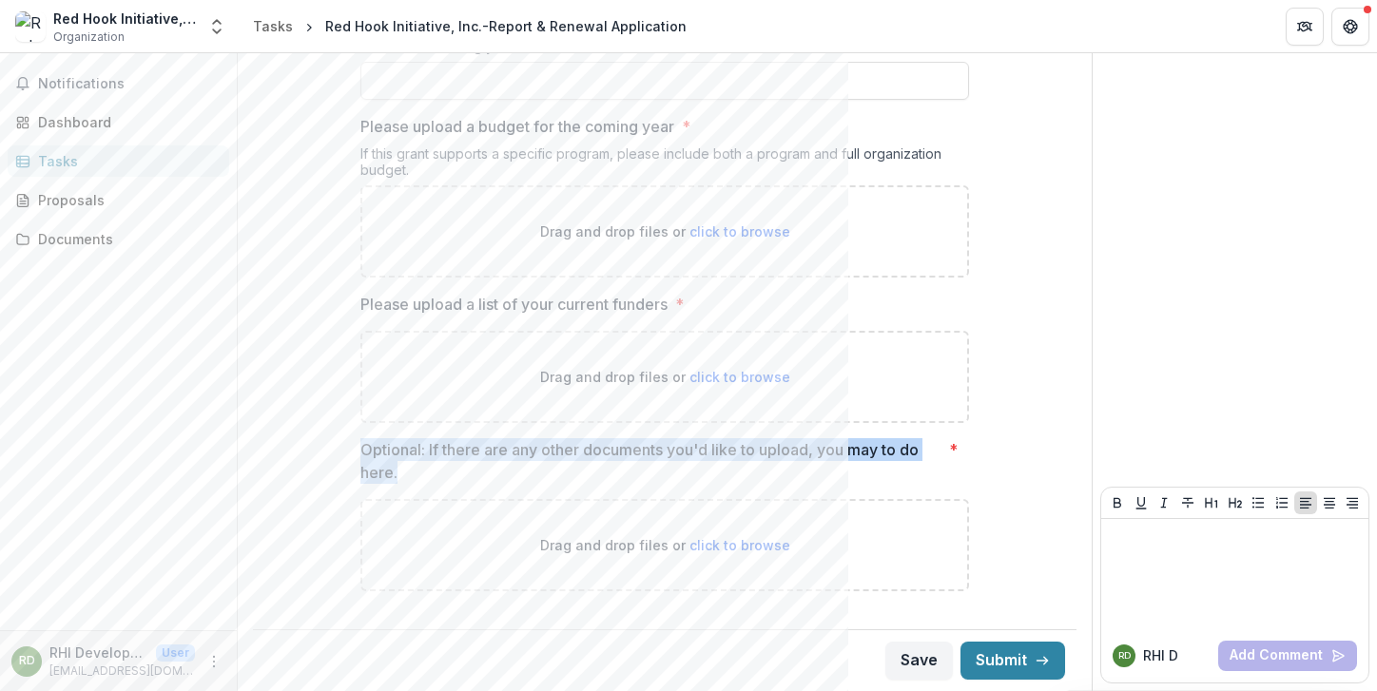
drag, startPoint x: 433, startPoint y: 471, endPoint x: 351, endPoint y: 448, distance: 84.9
copy p "Optional: If there are any other documents you'd like to upload, you may to do …"
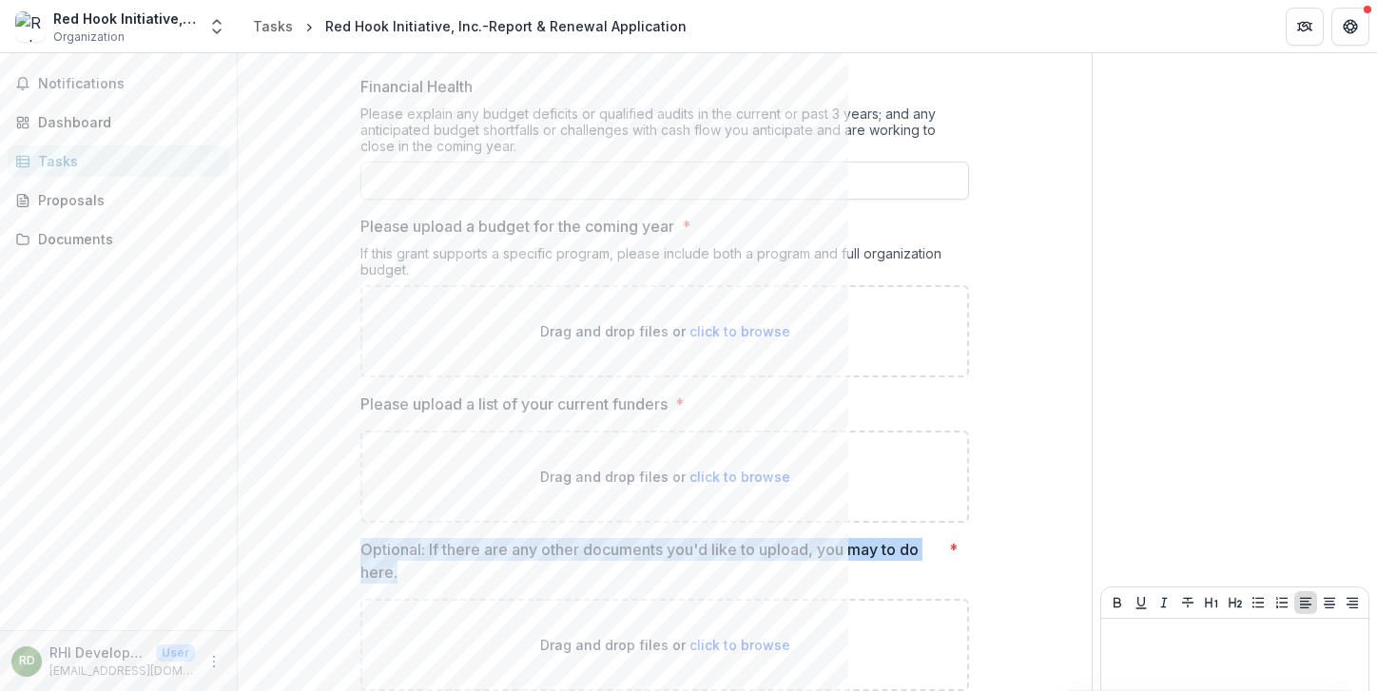
scroll to position [1614, 0]
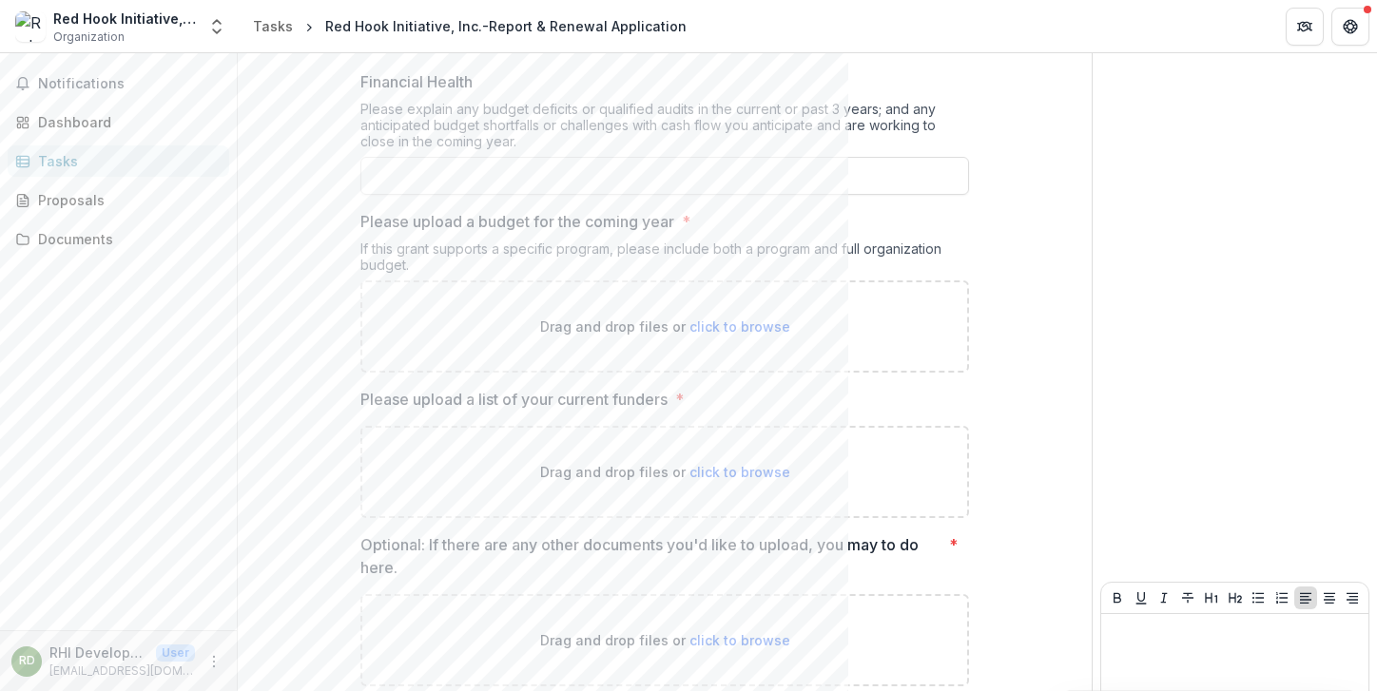
click at [709, 323] on span "click to browse" at bounding box center [739, 327] width 101 height 16
type input "**********"
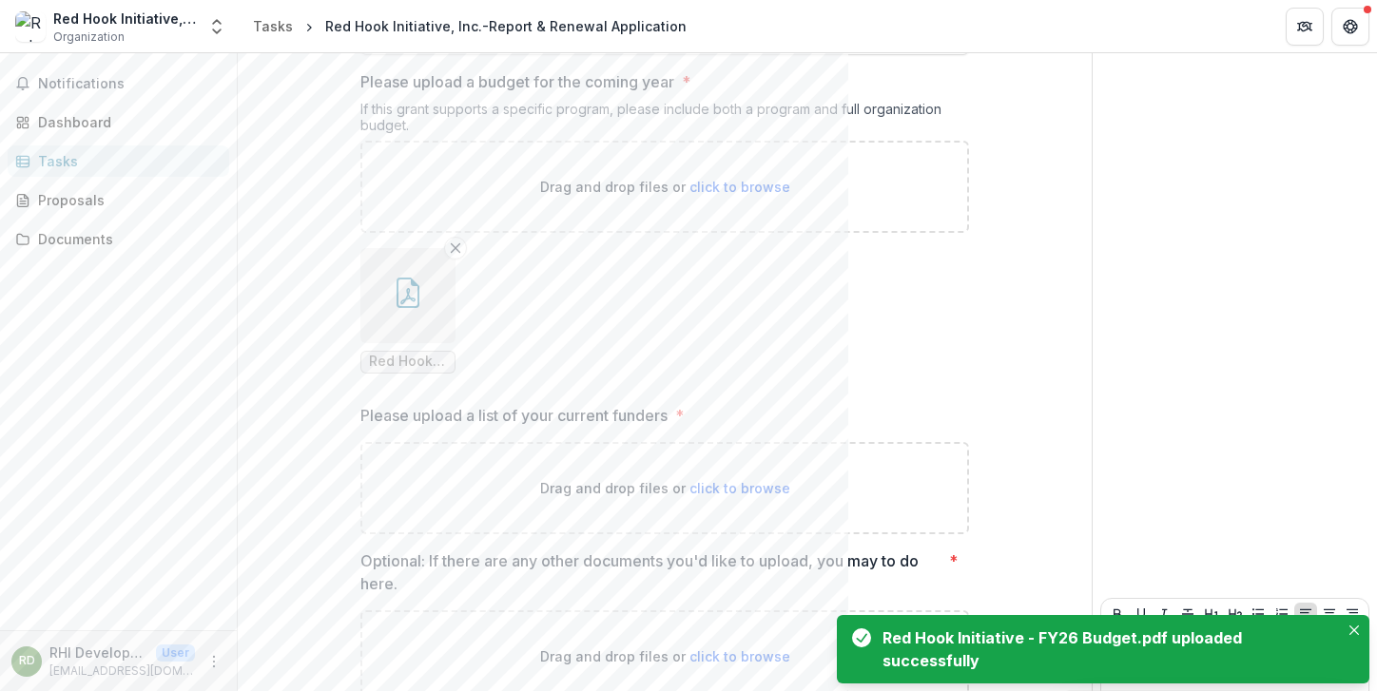
scroll to position [1865, 0]
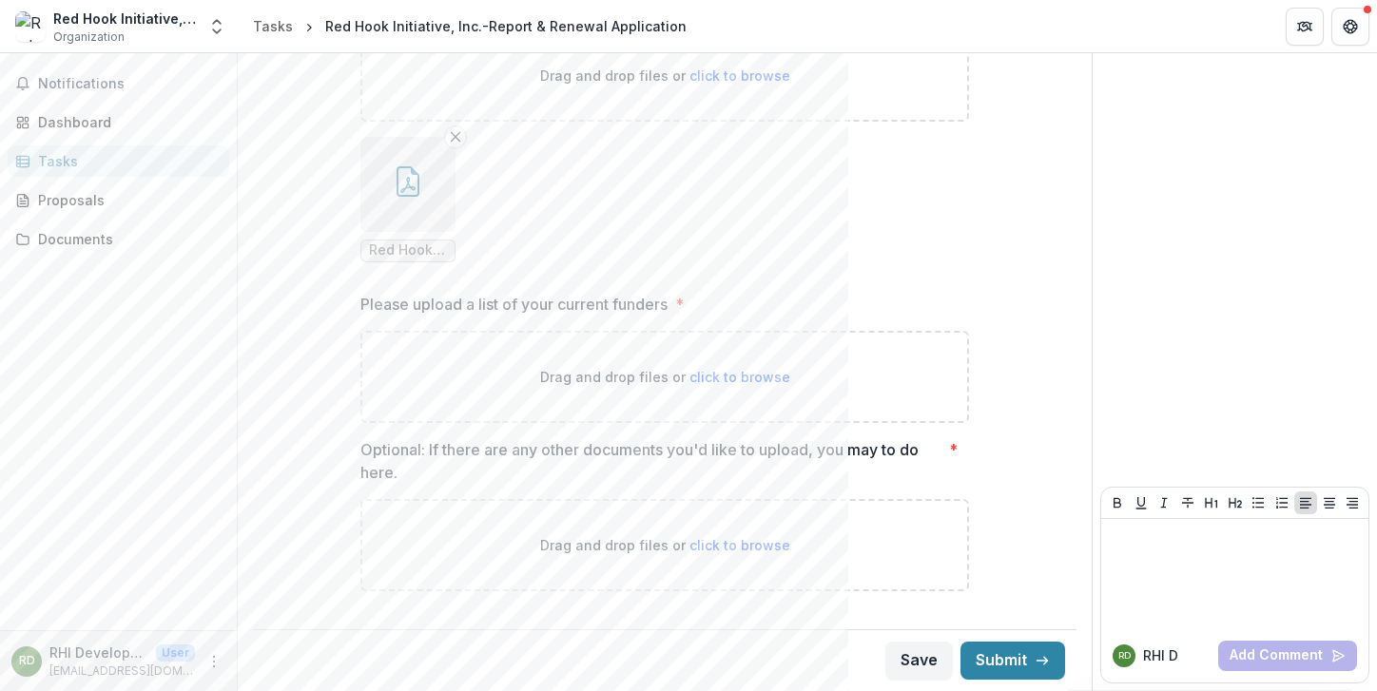
click at [732, 544] on span "click to browse" at bounding box center [739, 545] width 101 height 16
type input "**********"
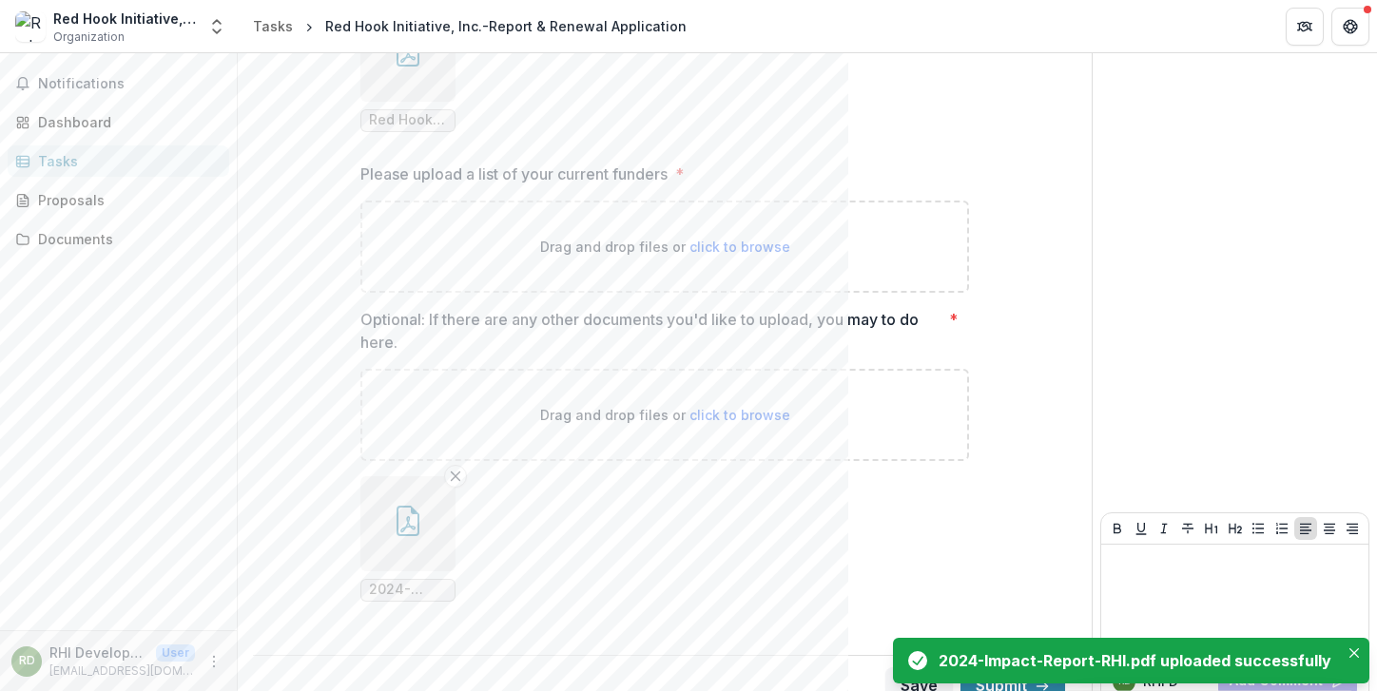
scroll to position [2021, 0]
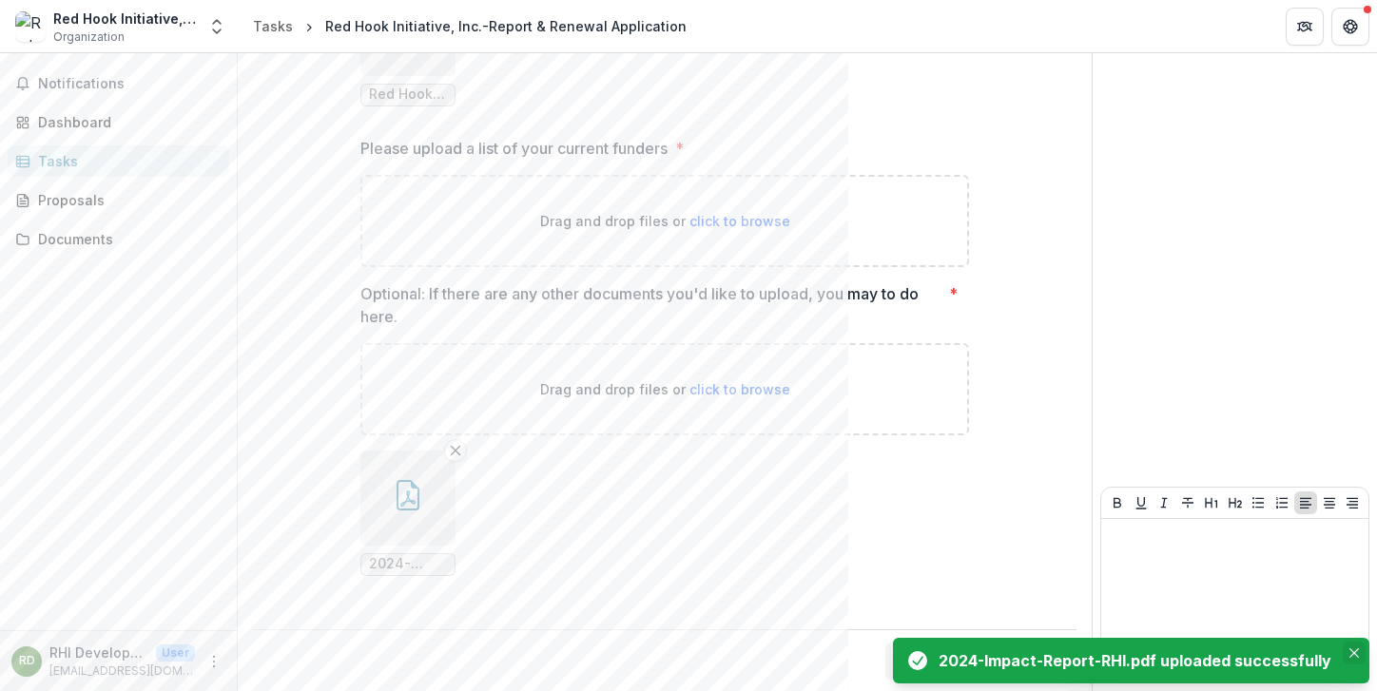
click at [1353, 656] on icon "Close" at bounding box center [1354, 654] width 10 height 10
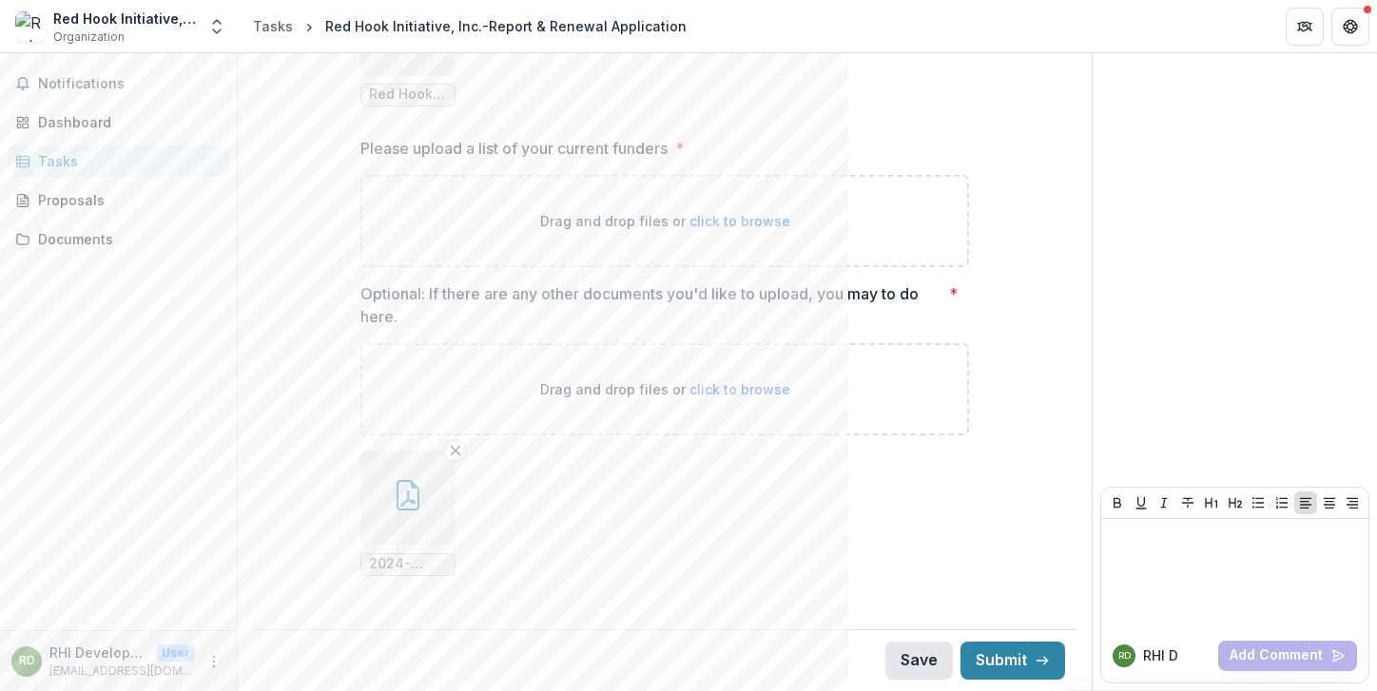
click at [921, 657] on button "Save" at bounding box center [919, 661] width 68 height 38
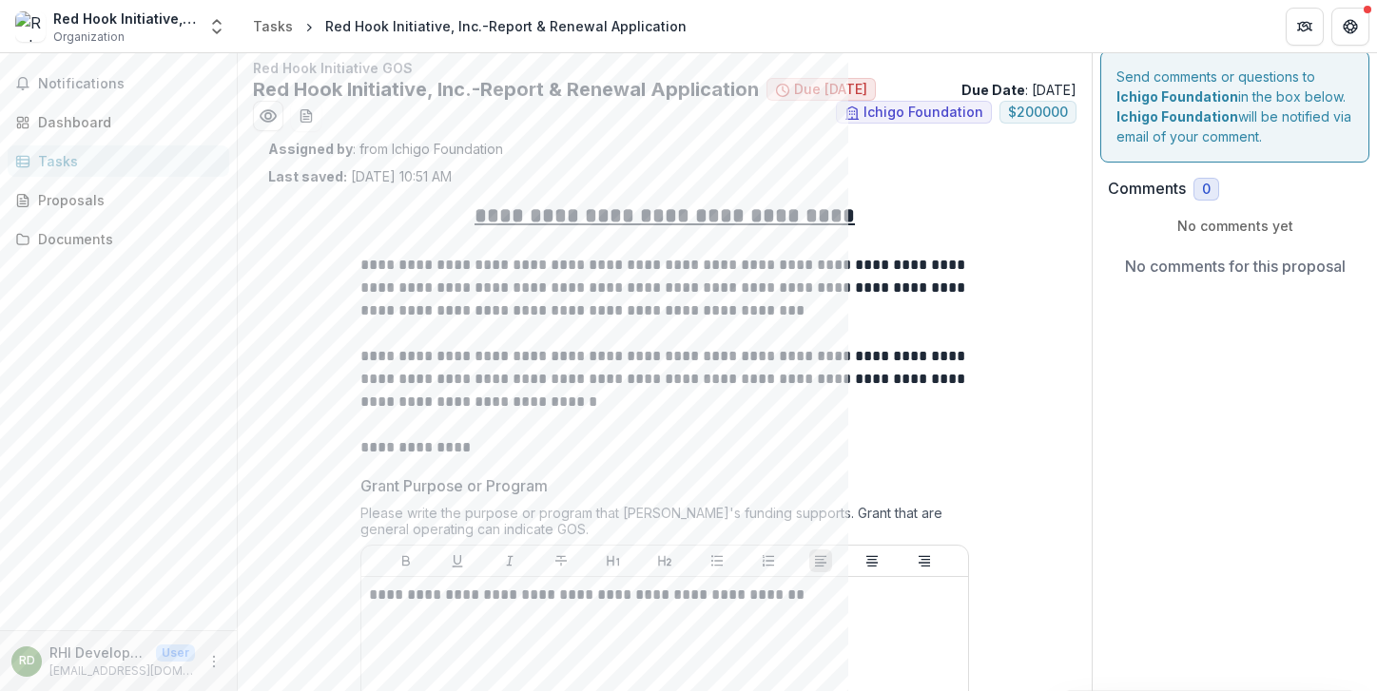
scroll to position [0, 0]
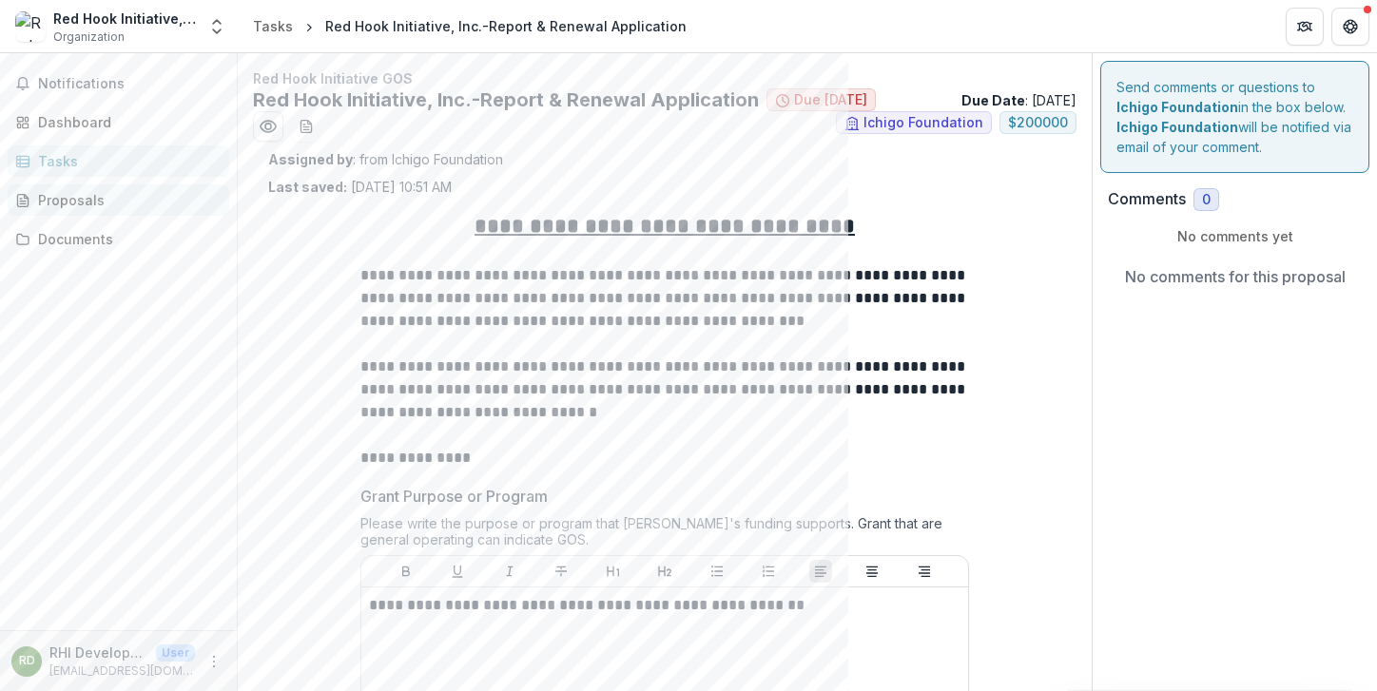
click at [93, 200] on div "Proposals" at bounding box center [126, 200] width 176 height 20
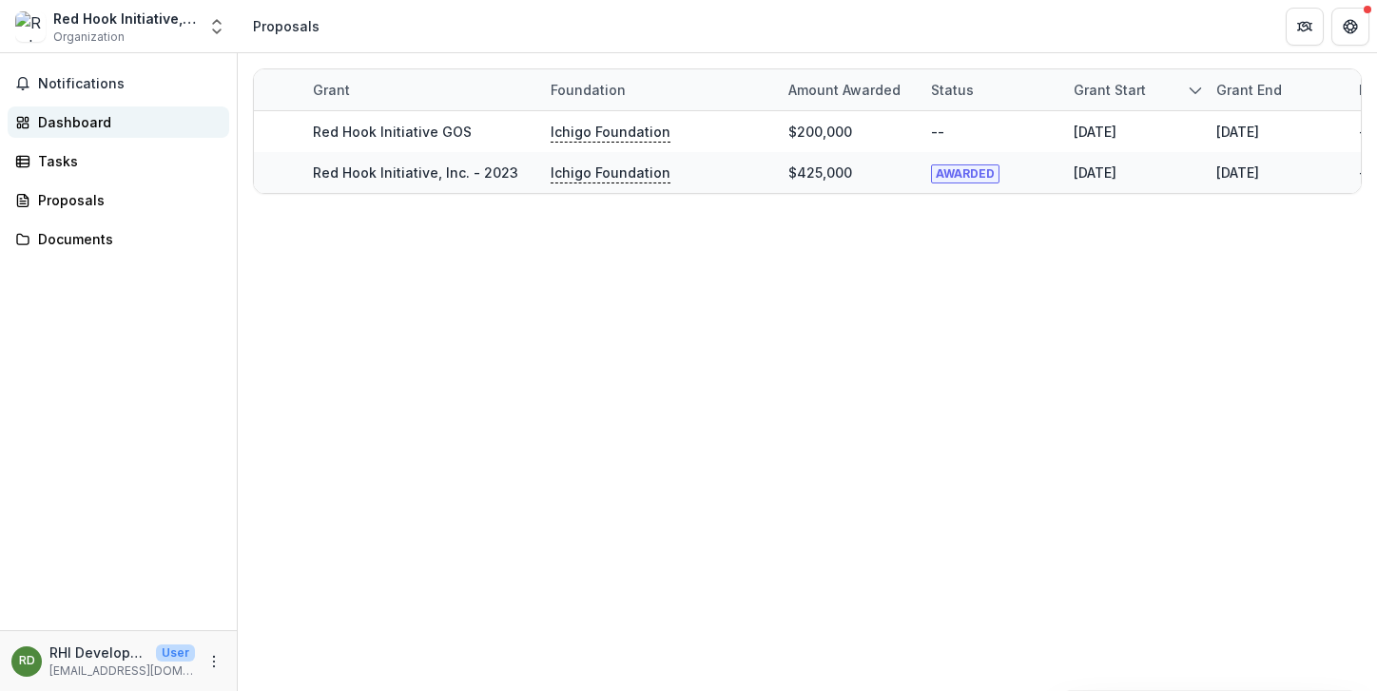
click at [90, 117] on div "Dashboard" at bounding box center [126, 122] width 176 height 20
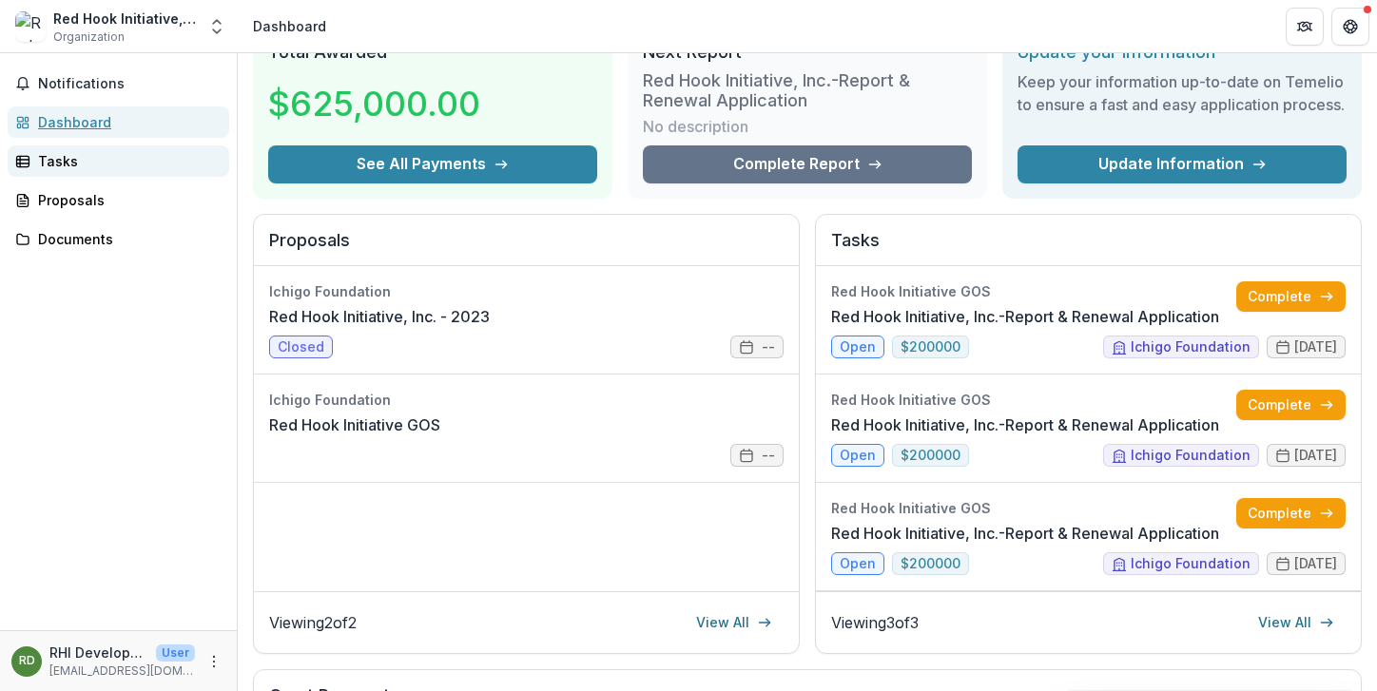
scroll to position [83, 0]
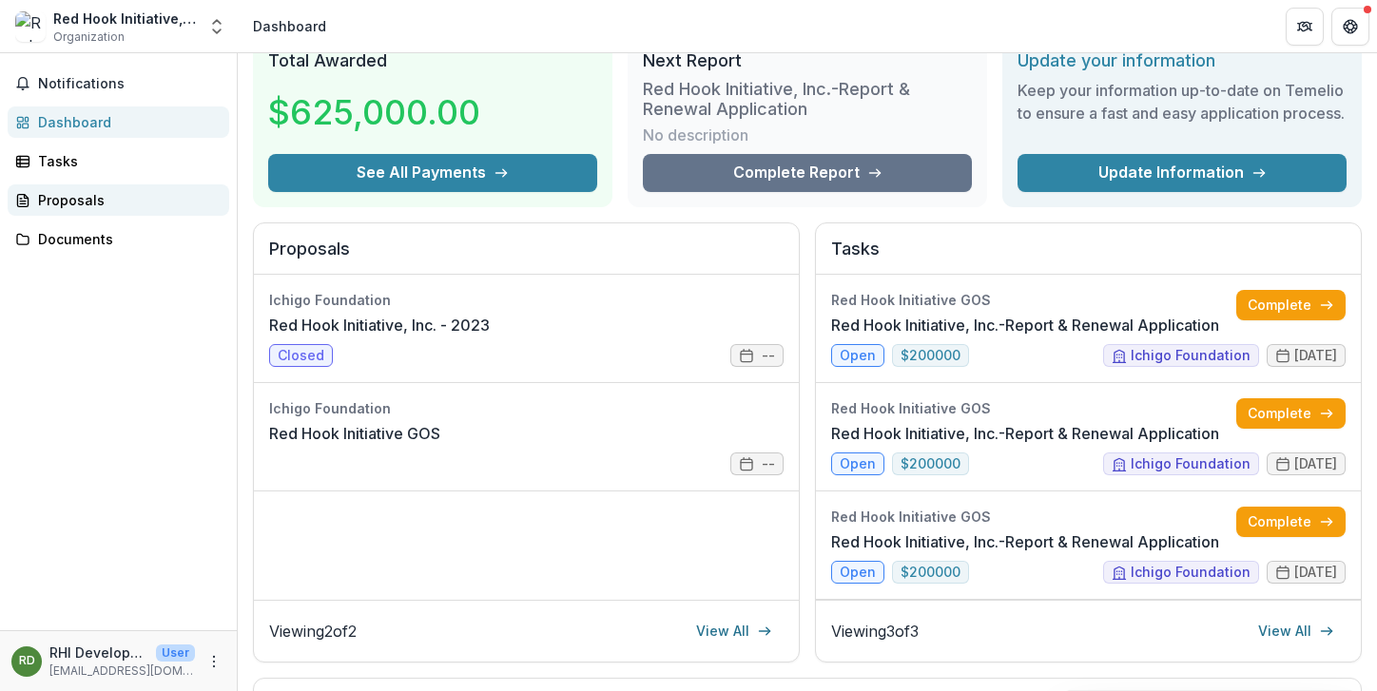
click at [91, 197] on div "Proposals" at bounding box center [126, 200] width 176 height 20
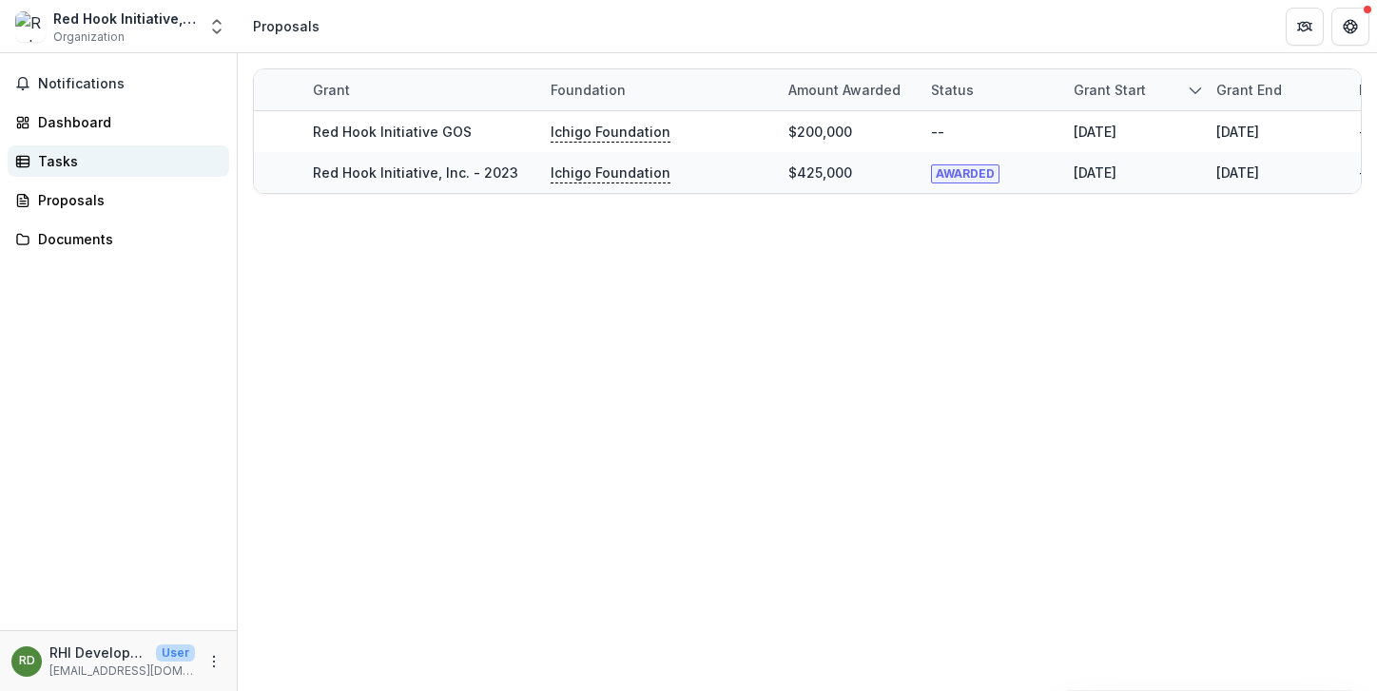
click at [57, 164] on div "Tasks" at bounding box center [126, 161] width 176 height 20
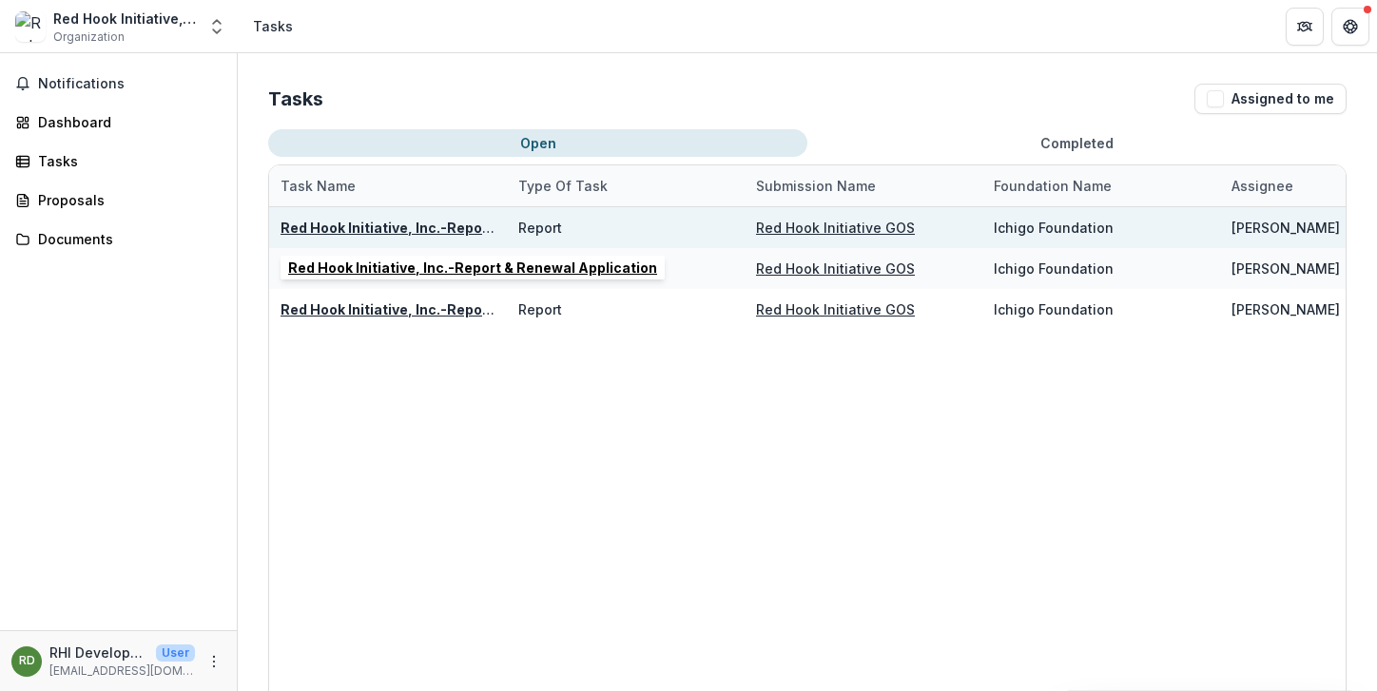
click at [426, 224] on u "Red Hook Initiative, Inc.-Report & Renewal Application" at bounding box center [465, 228] width 369 height 16
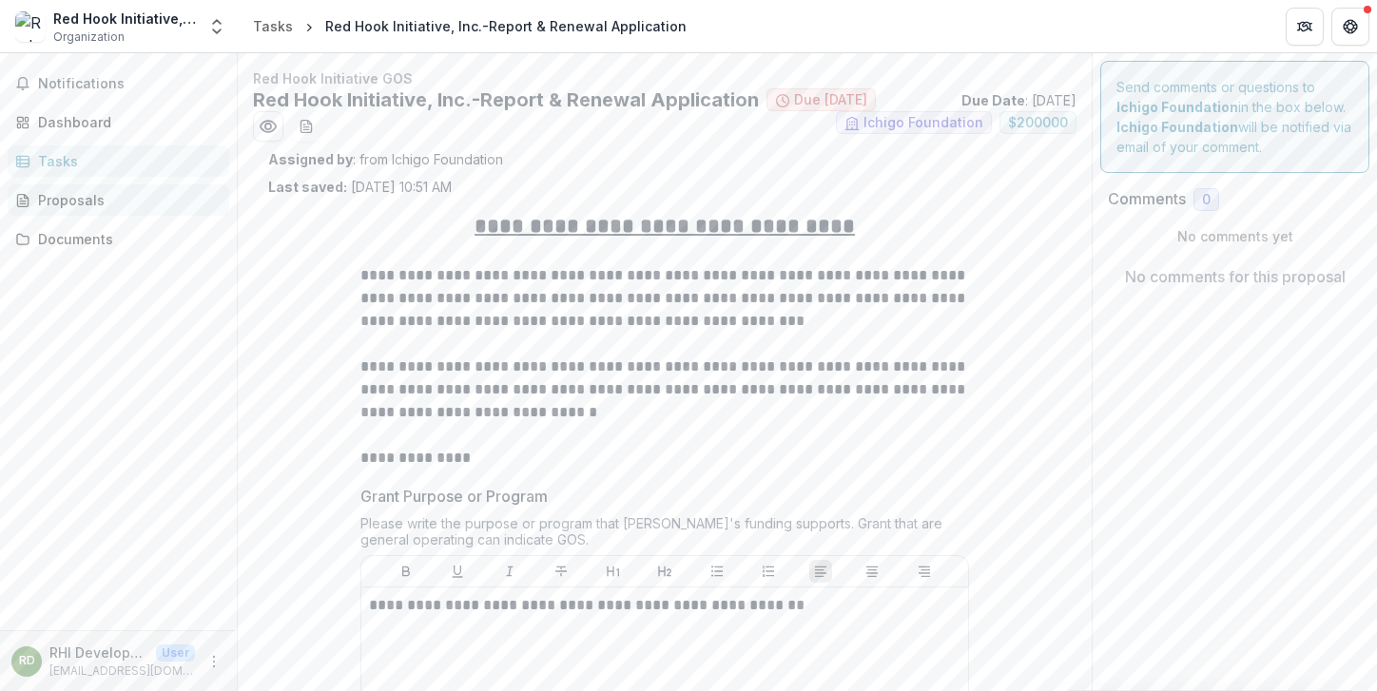
click at [66, 200] on div "Proposals" at bounding box center [126, 200] width 176 height 20
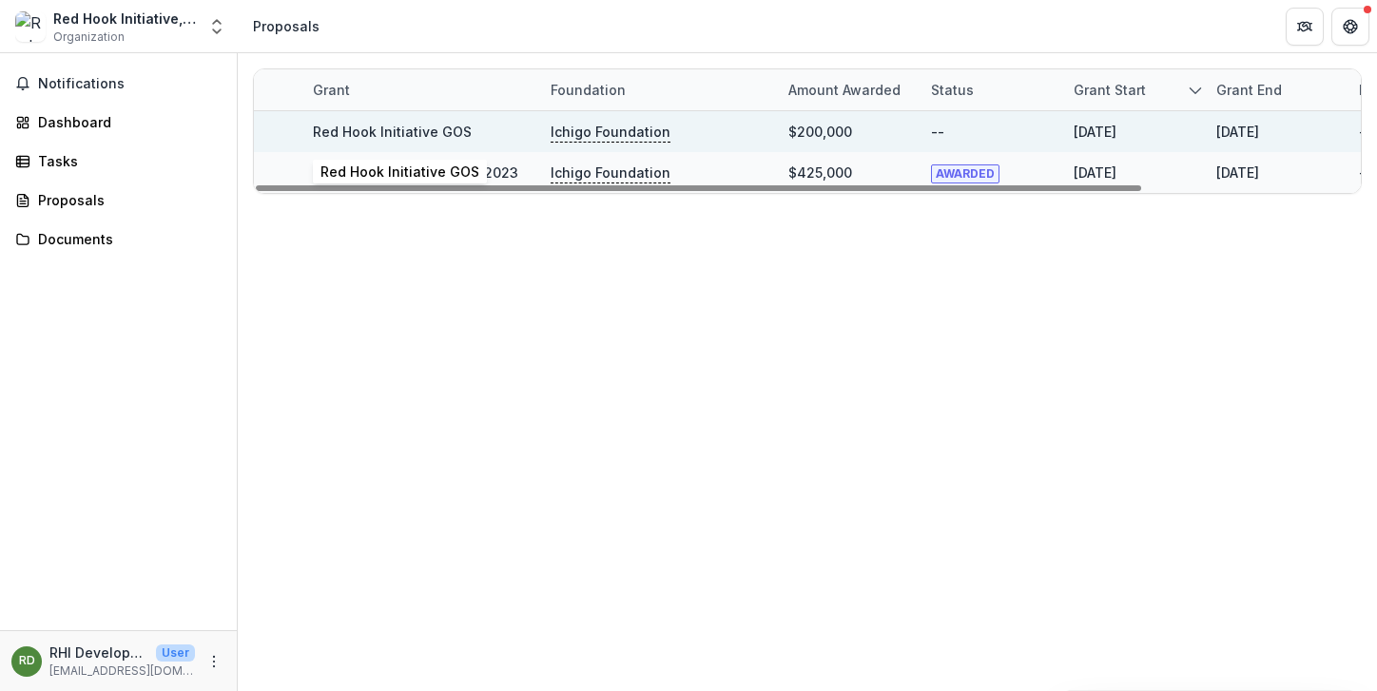
click at [440, 127] on link "Red Hook Initiative GOS" at bounding box center [392, 132] width 159 height 16
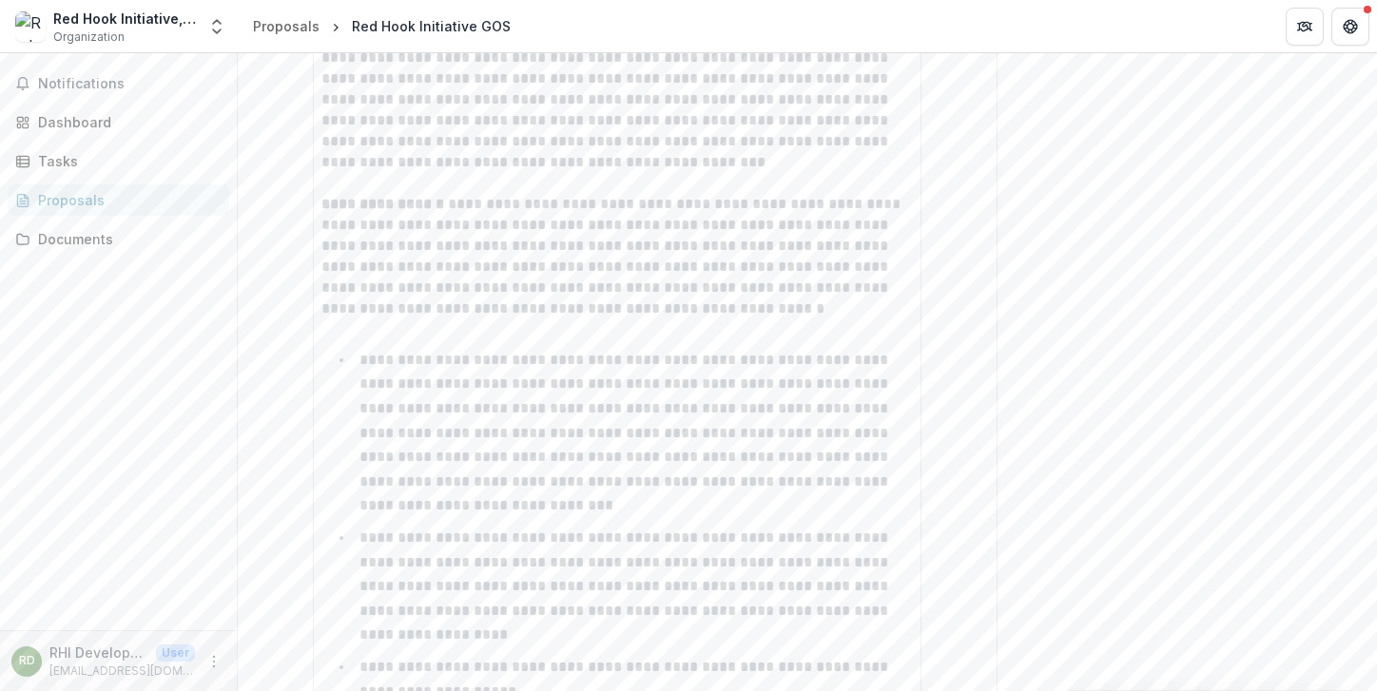
scroll to position [799, 0]
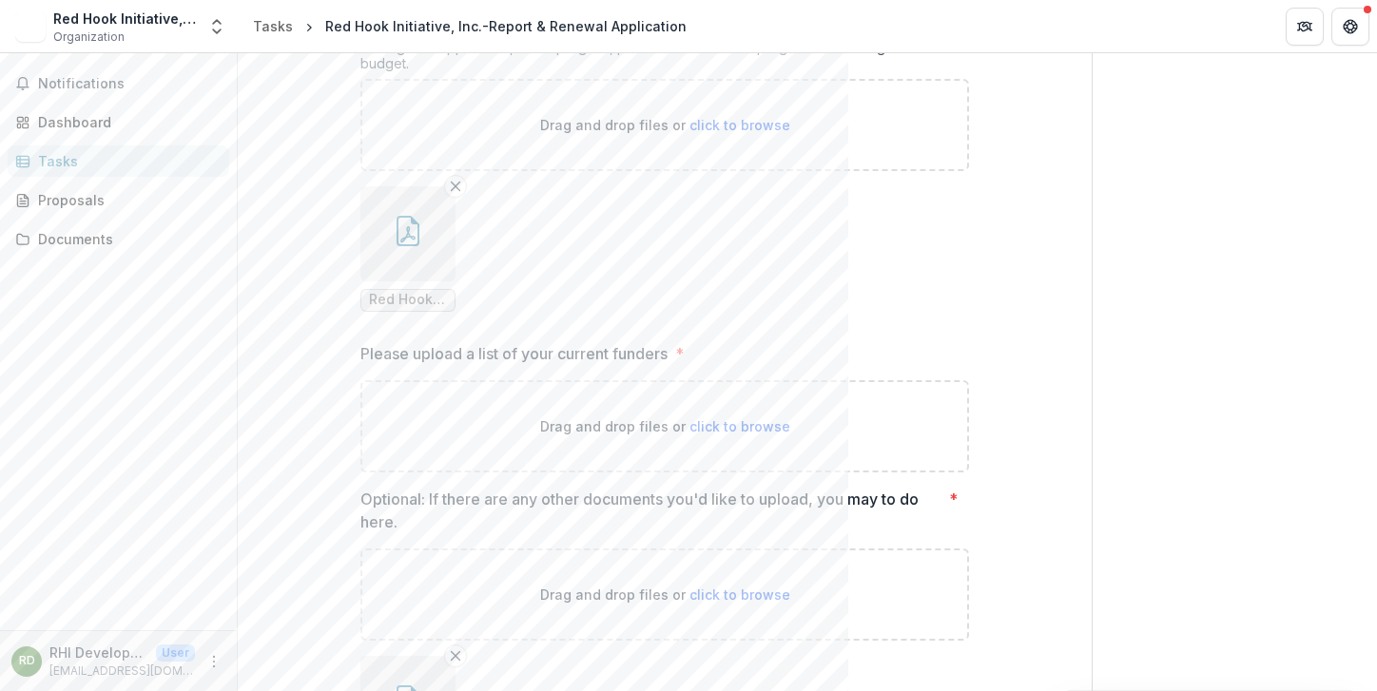
scroll to position [2021, 0]
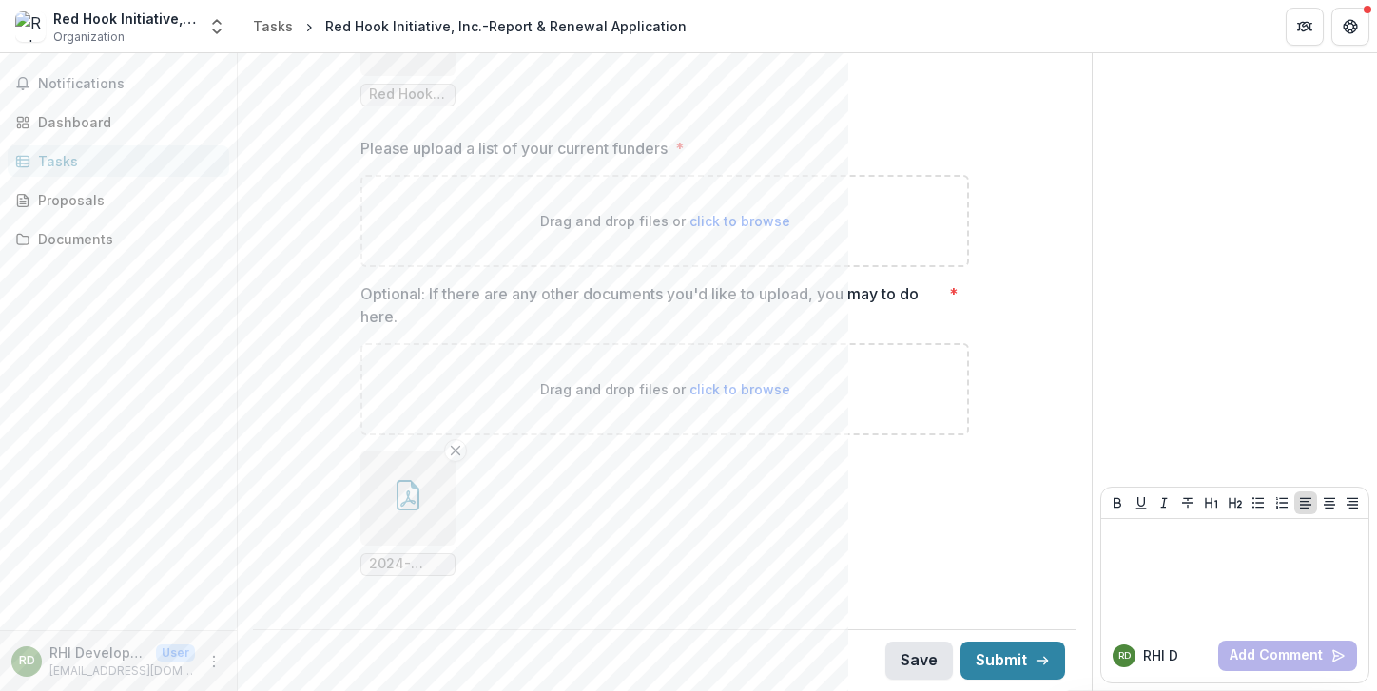
click at [920, 659] on button "Save" at bounding box center [919, 661] width 68 height 38
